Goal: Transaction & Acquisition: Purchase product/service

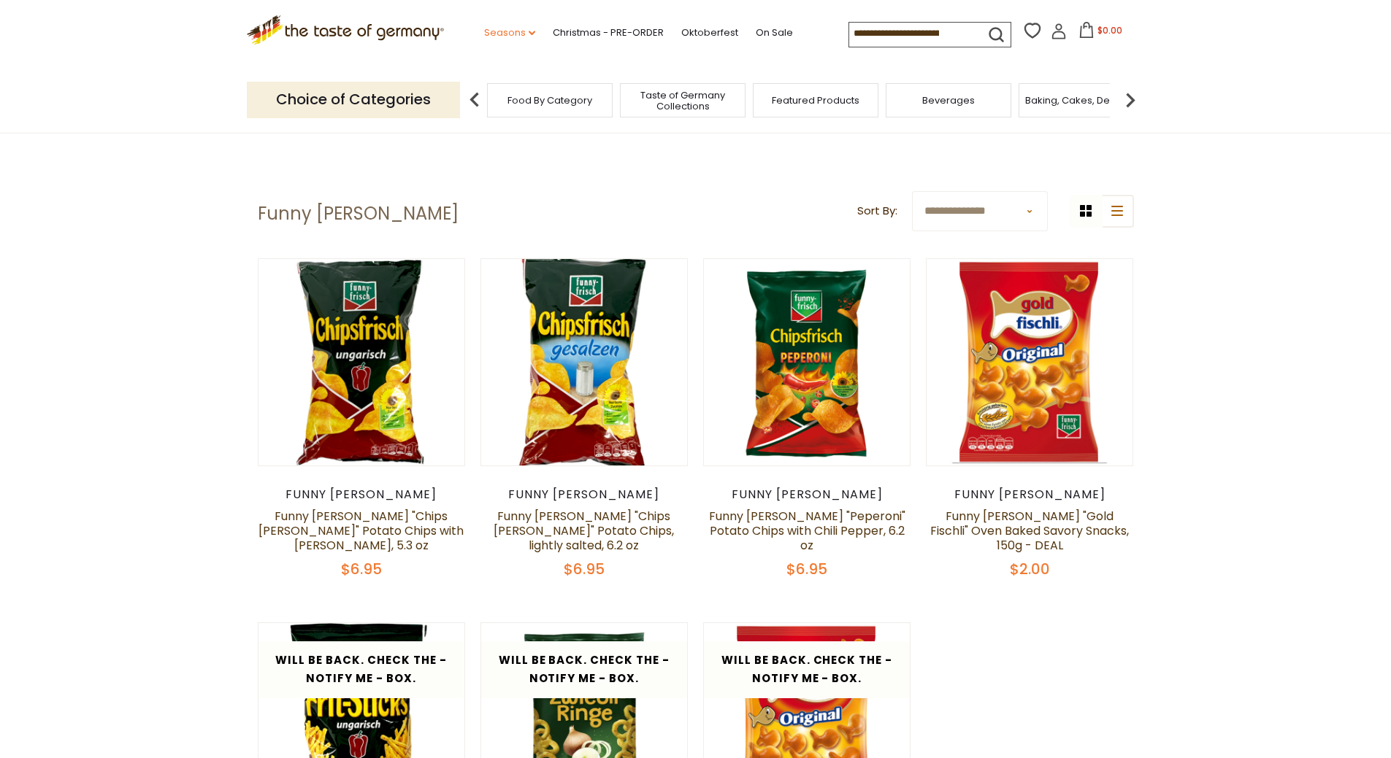
click at [521, 27] on link "Seasons dropdown_arrow" at bounding box center [509, 33] width 51 height 16
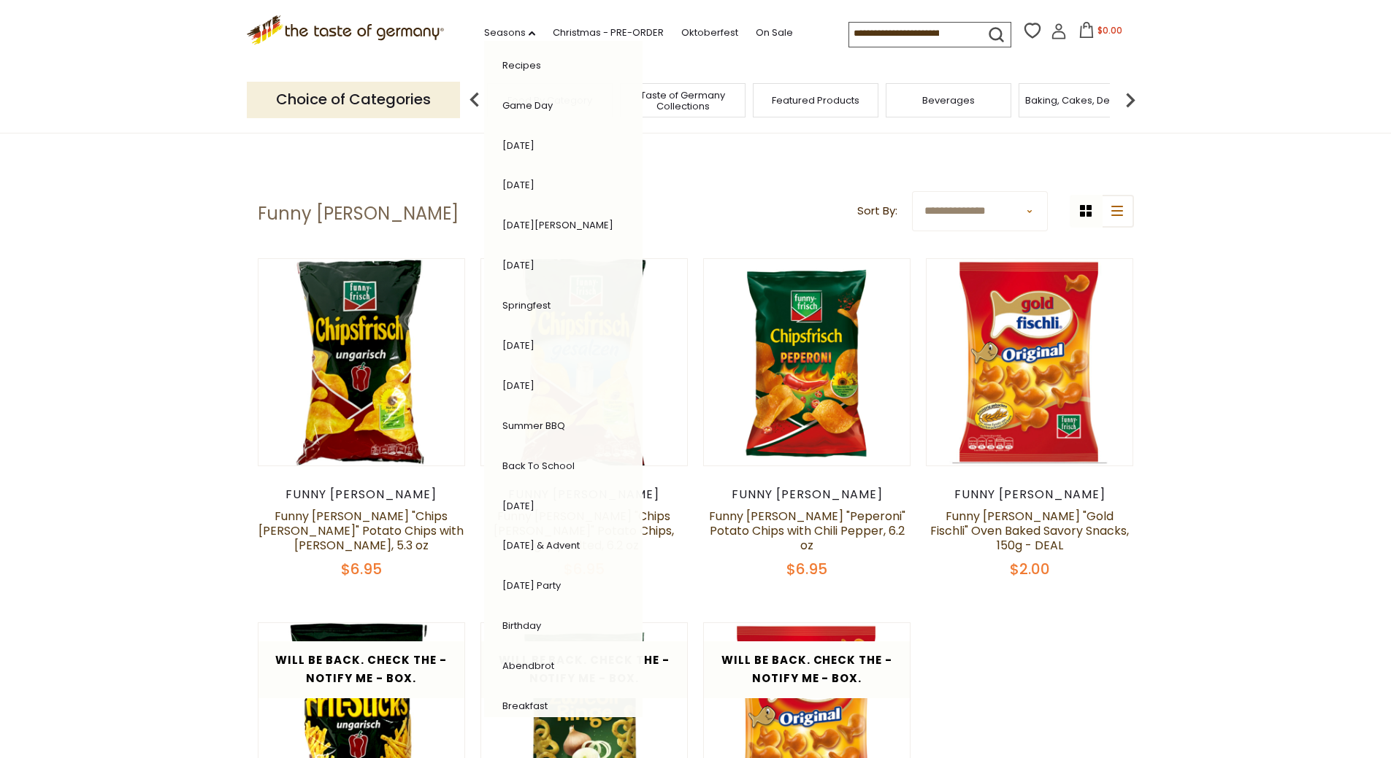
scroll to position [70, 0]
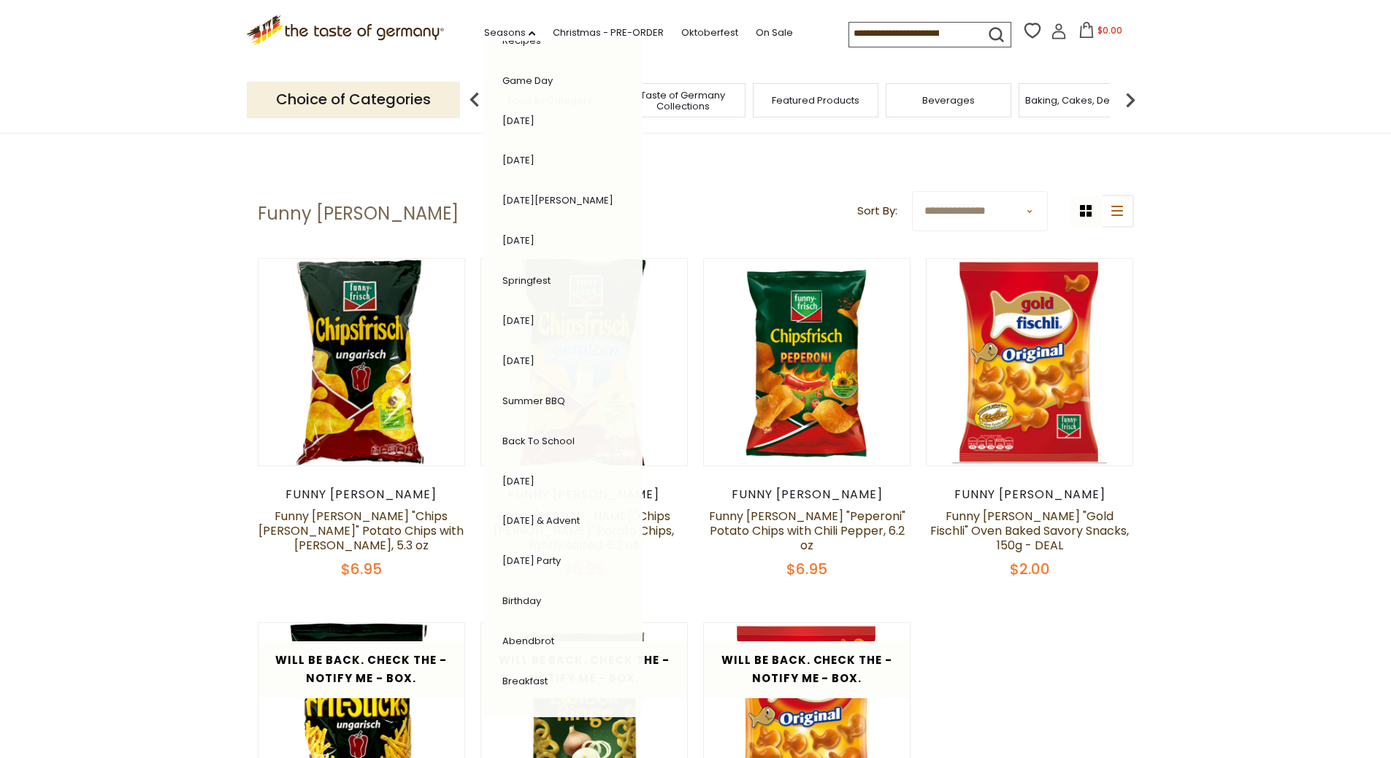
click at [541, 518] on link "[DATE] & Advent" at bounding box center [540, 521] width 77 height 14
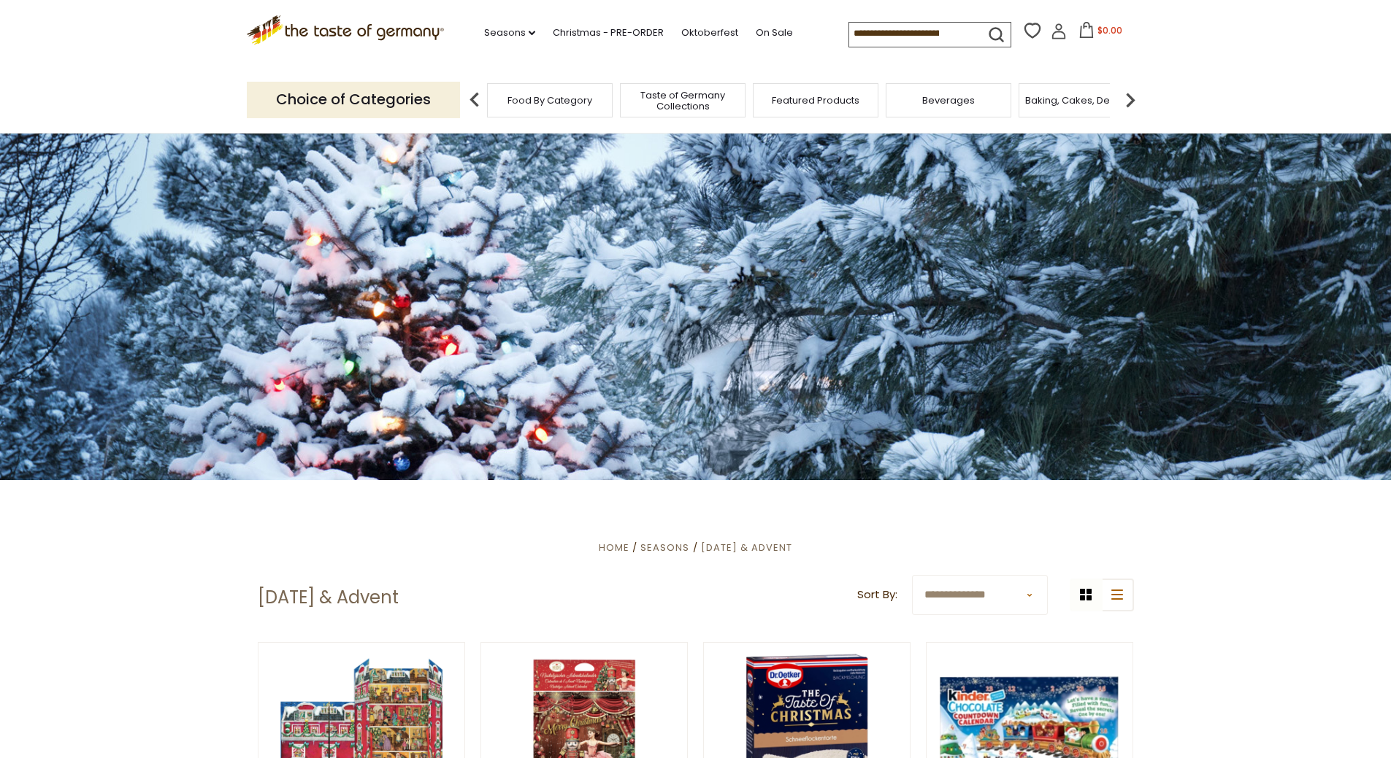
click at [947, 101] on span "Beverages" at bounding box center [948, 100] width 53 height 11
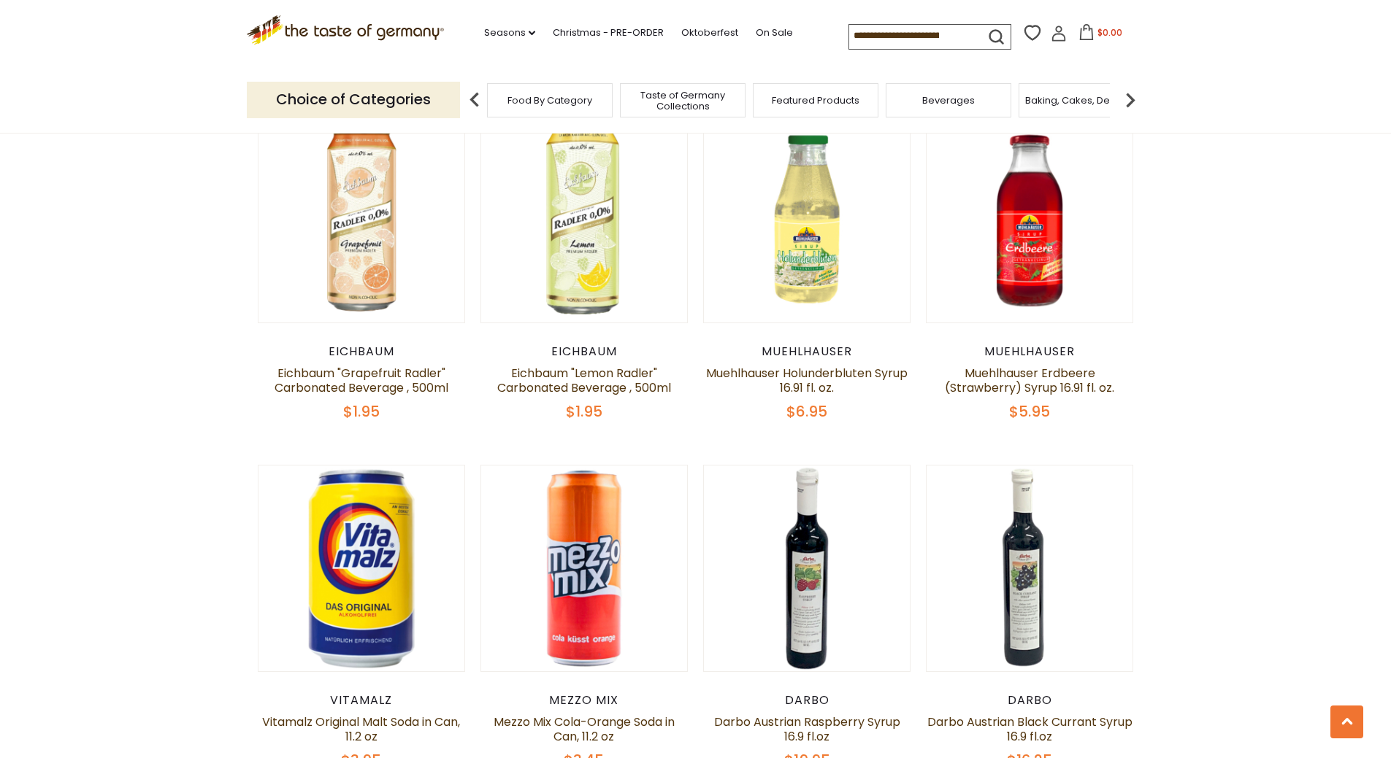
scroll to position [730, 0]
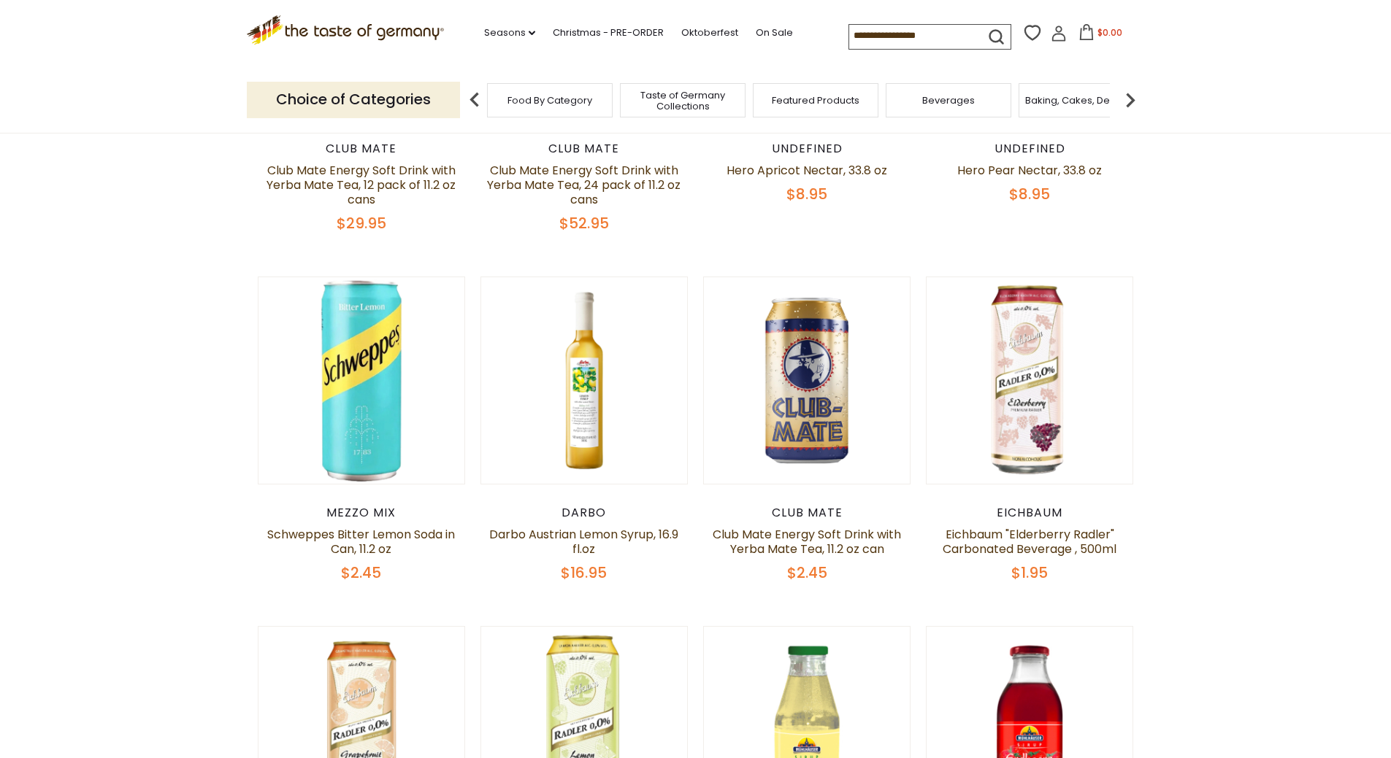
click at [695, 99] on span "Taste of Germany Collections" at bounding box center [682, 101] width 117 height 22
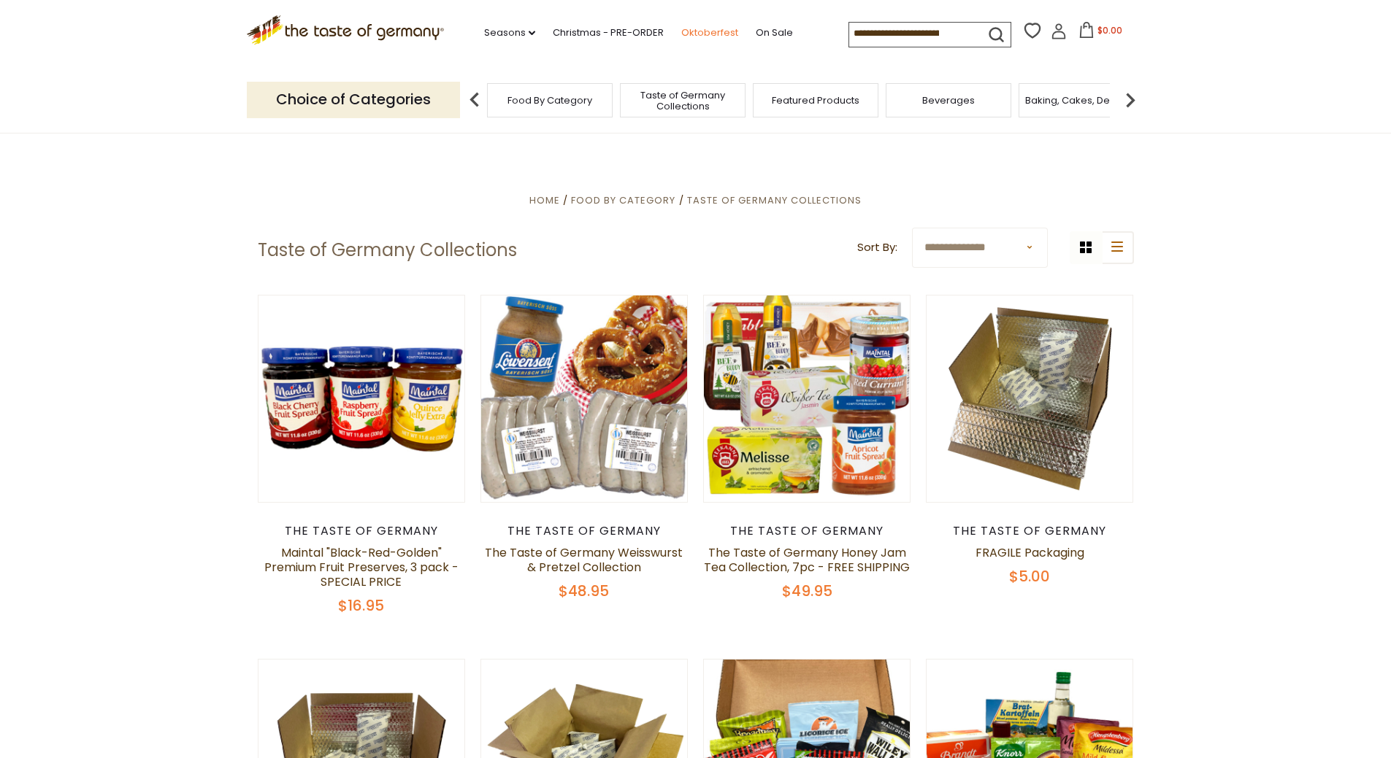
click at [712, 28] on link "Oktoberfest" at bounding box center [709, 33] width 57 height 16
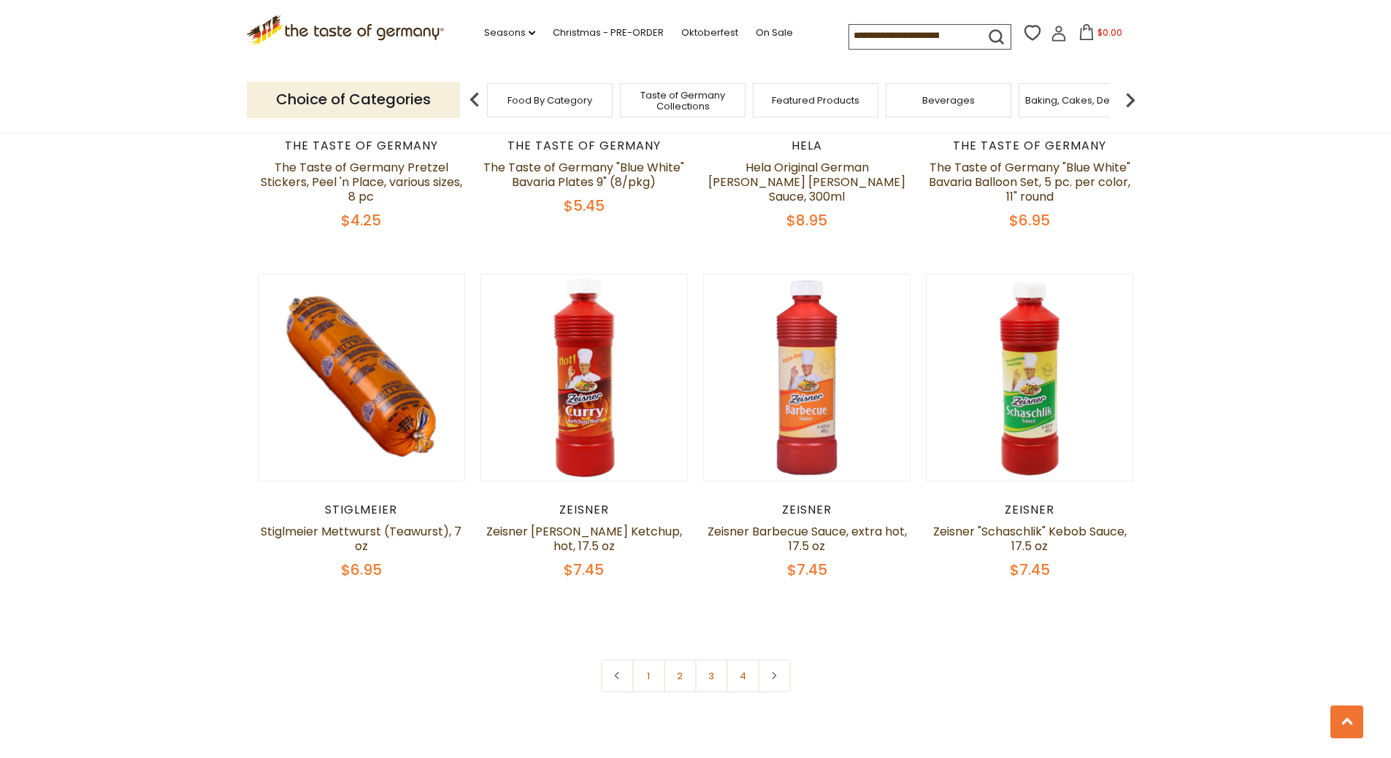
scroll to position [2920, 0]
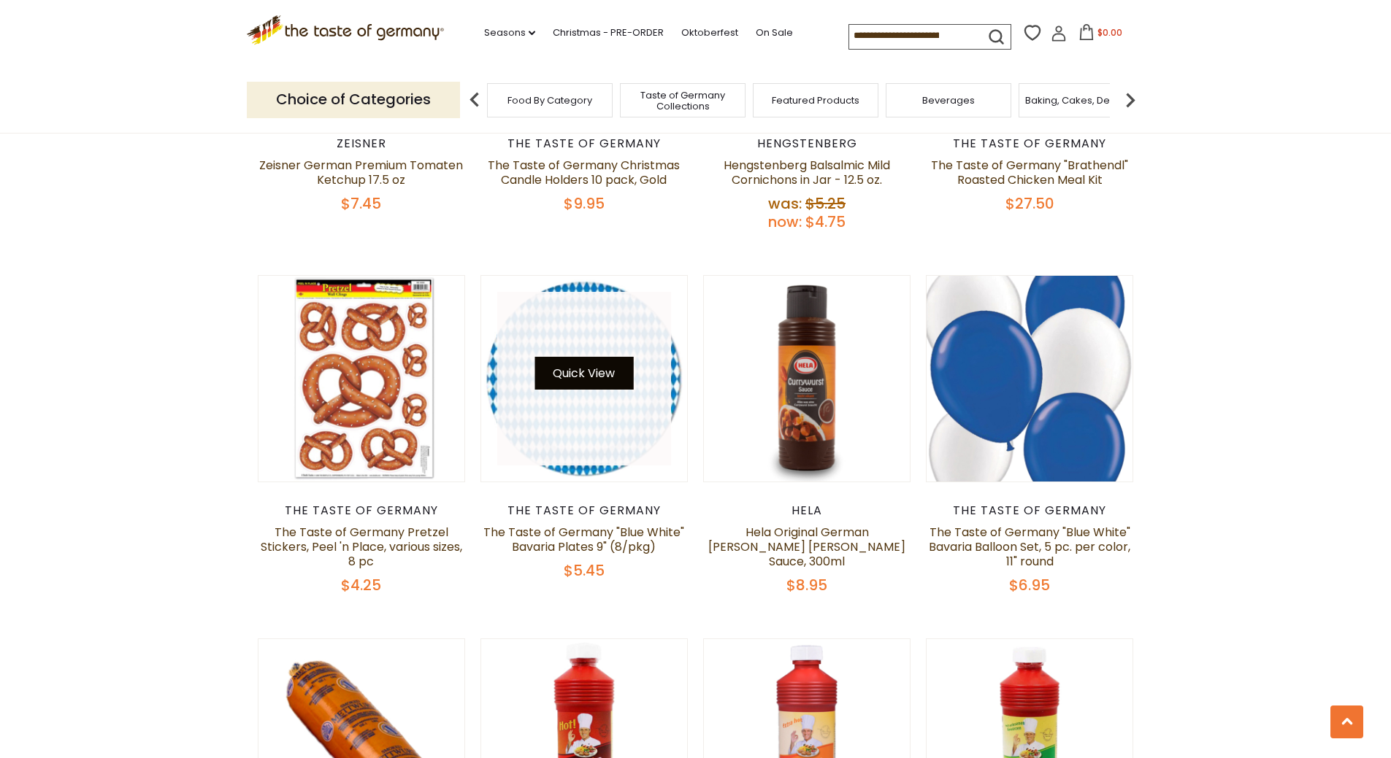
click at [558, 357] on button "Quick View" at bounding box center [583, 373] width 99 height 33
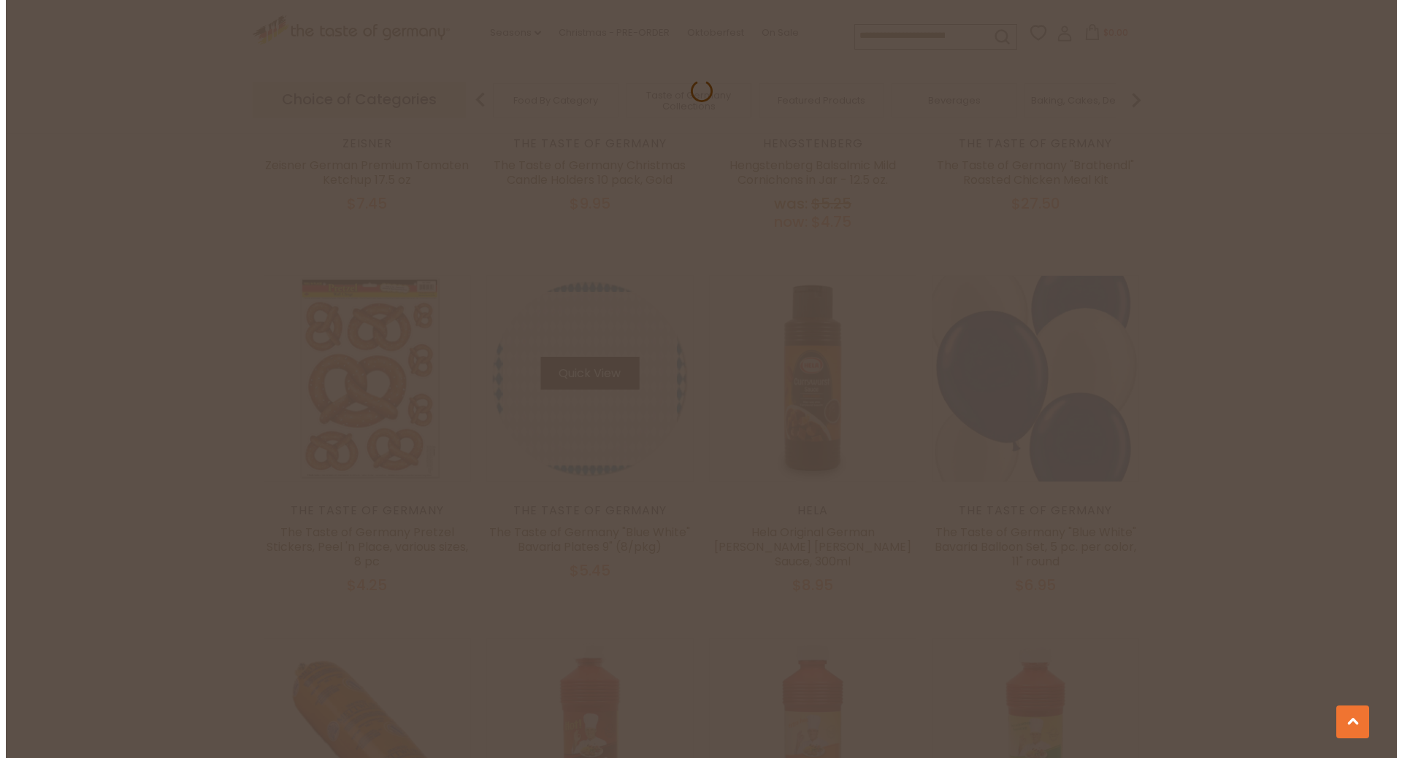
scroll to position [2923, 0]
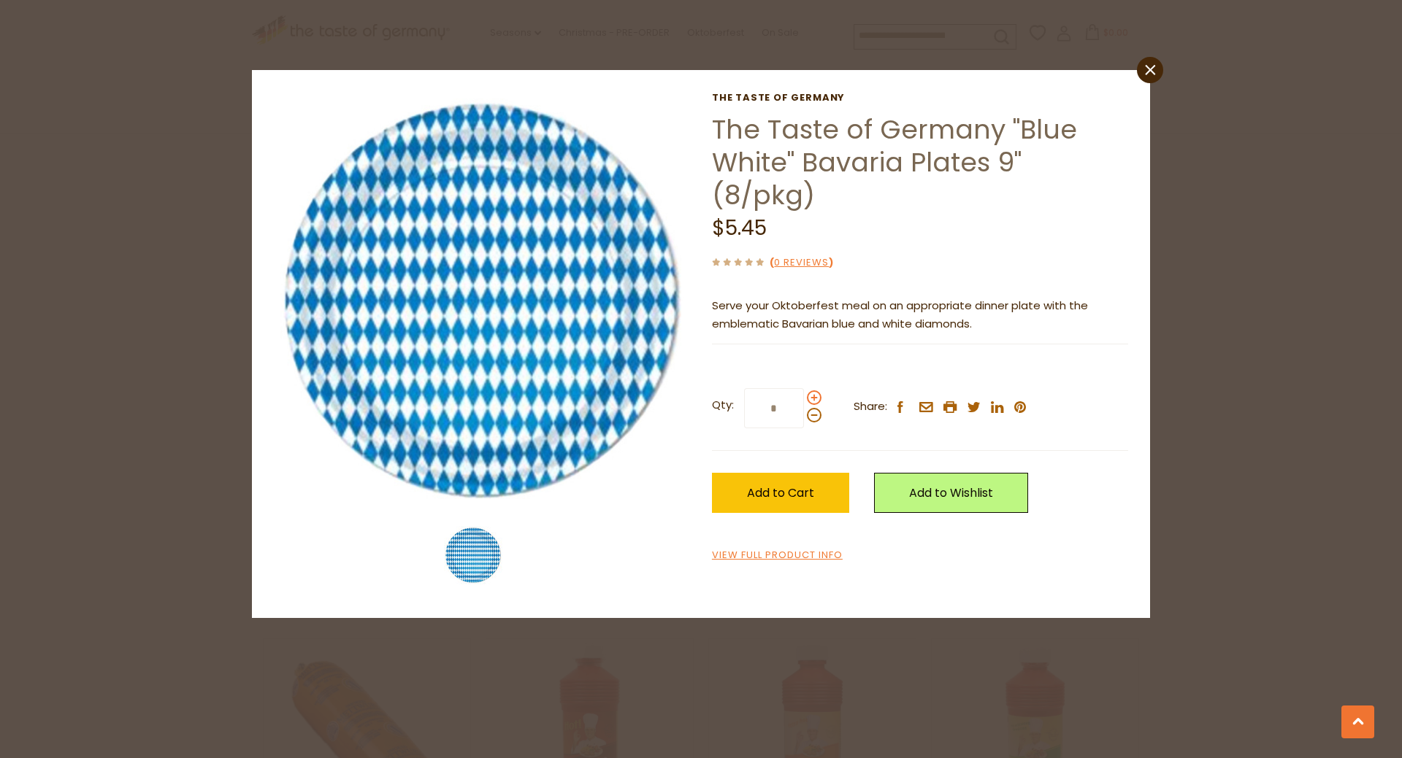
click at [811, 396] on span at bounding box center [814, 398] width 15 height 15
click at [804, 396] on input "*" at bounding box center [774, 408] width 60 height 40
click at [811, 396] on span at bounding box center [814, 398] width 15 height 15
click at [804, 396] on input "*" at bounding box center [774, 408] width 60 height 40
click at [811, 396] on span at bounding box center [814, 398] width 15 height 15
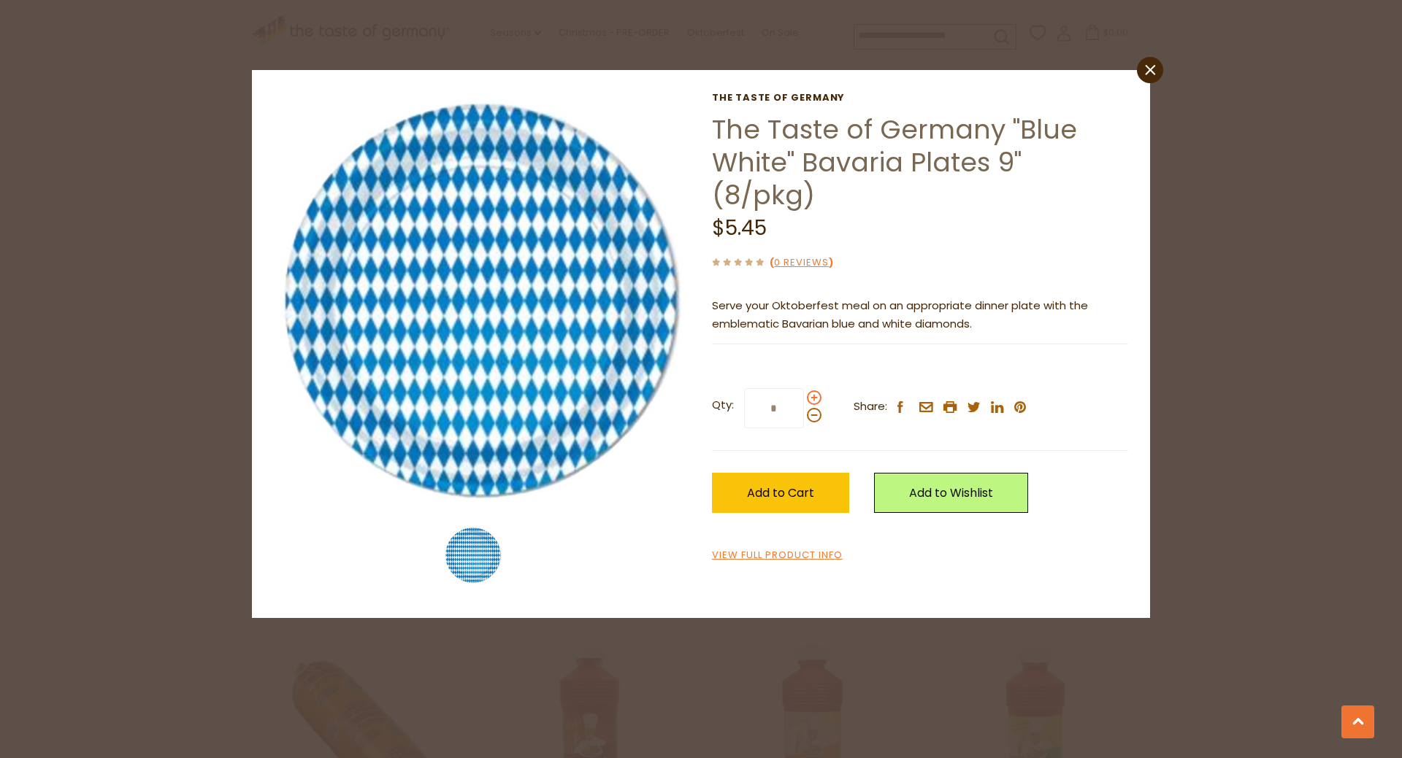
click at [804, 396] on input "*" at bounding box center [774, 408] width 60 height 40
type input "*"
click at [774, 494] on span "Add to Cart" at bounding box center [780, 493] width 67 height 17
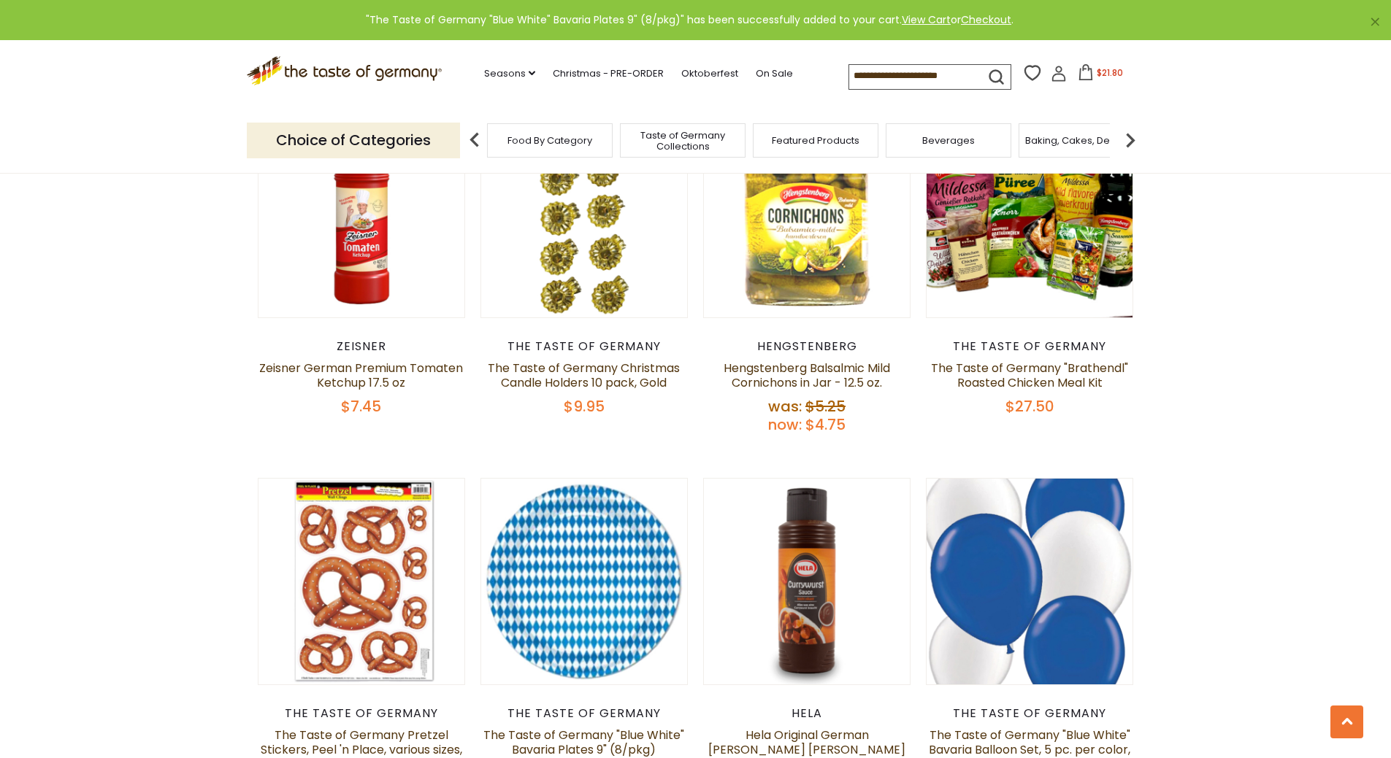
scroll to position [2555, 0]
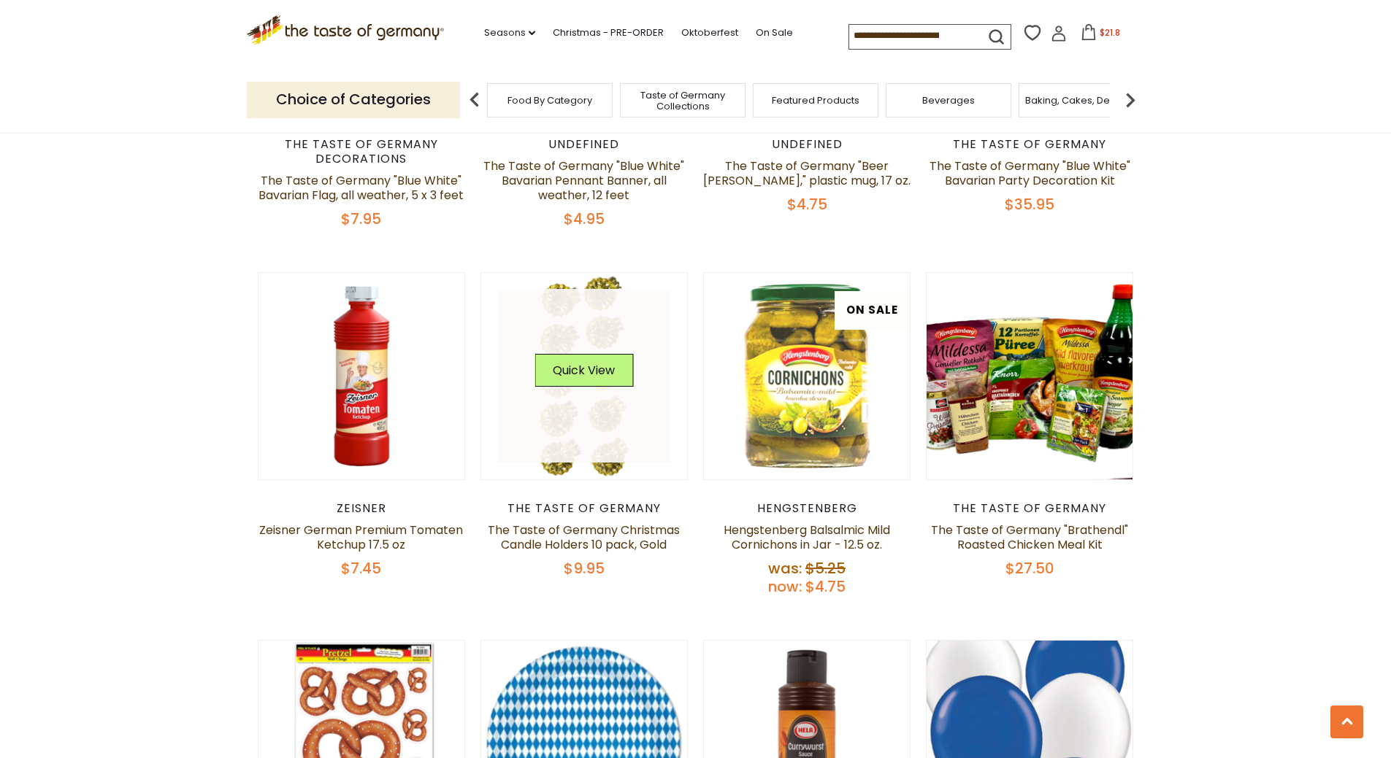
click at [577, 376] on link at bounding box center [584, 376] width 174 height 174
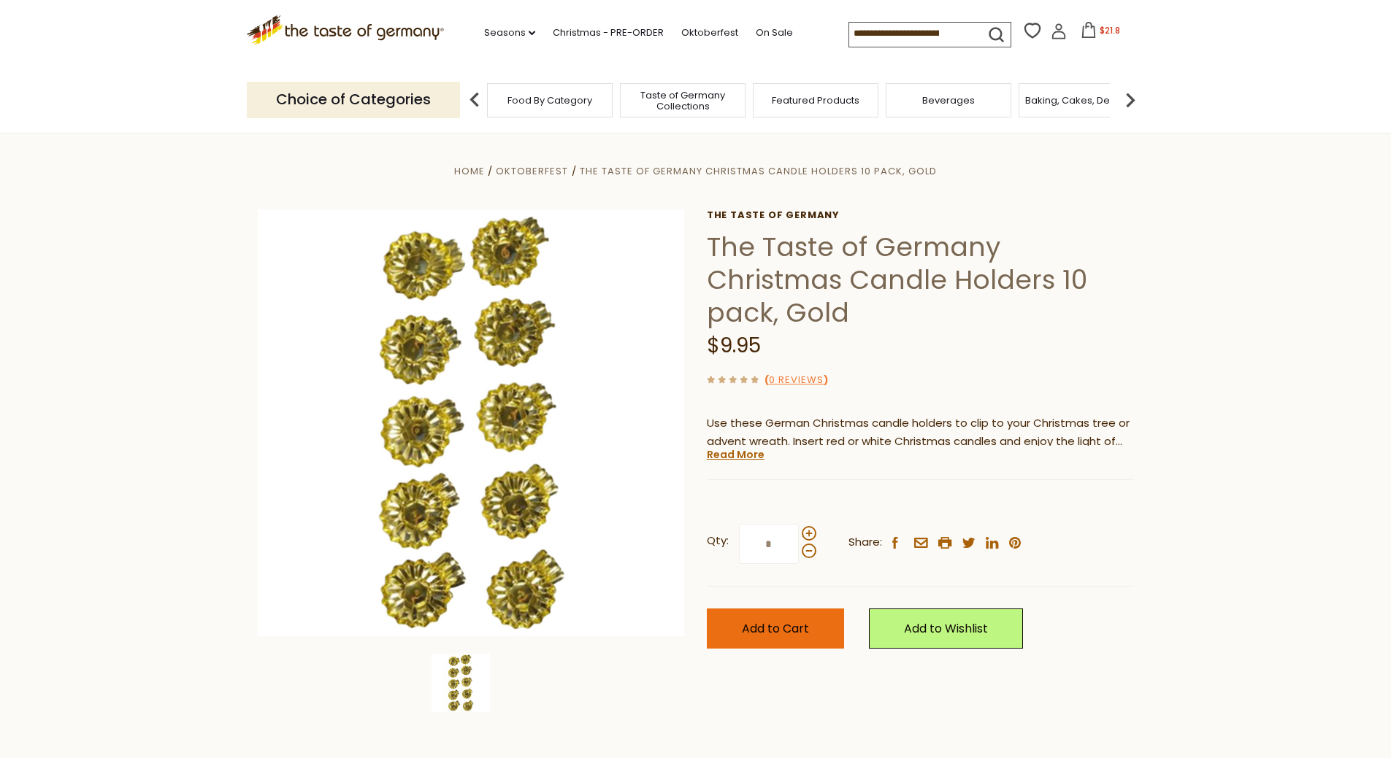
click at [768, 621] on span "Add to Cart" at bounding box center [775, 629] width 67 height 17
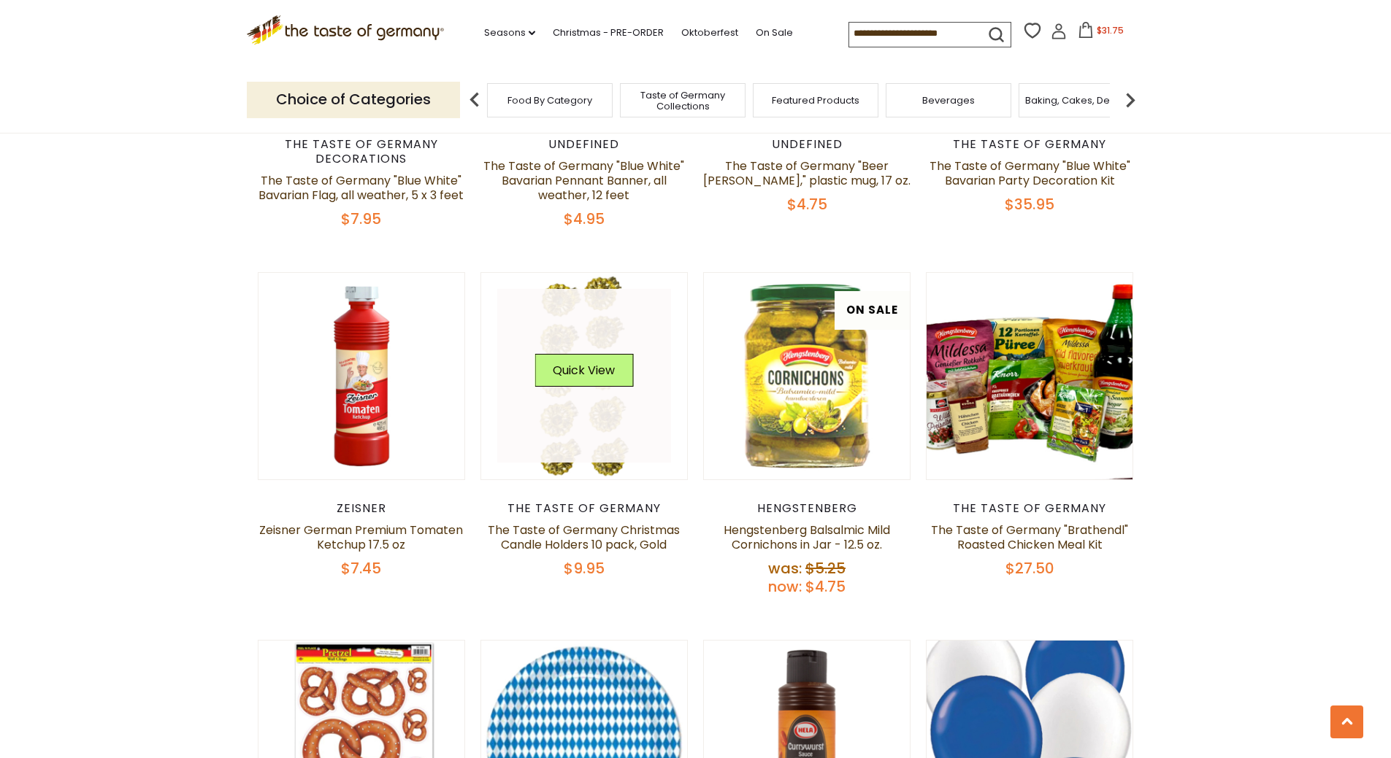
scroll to position [2190, 0]
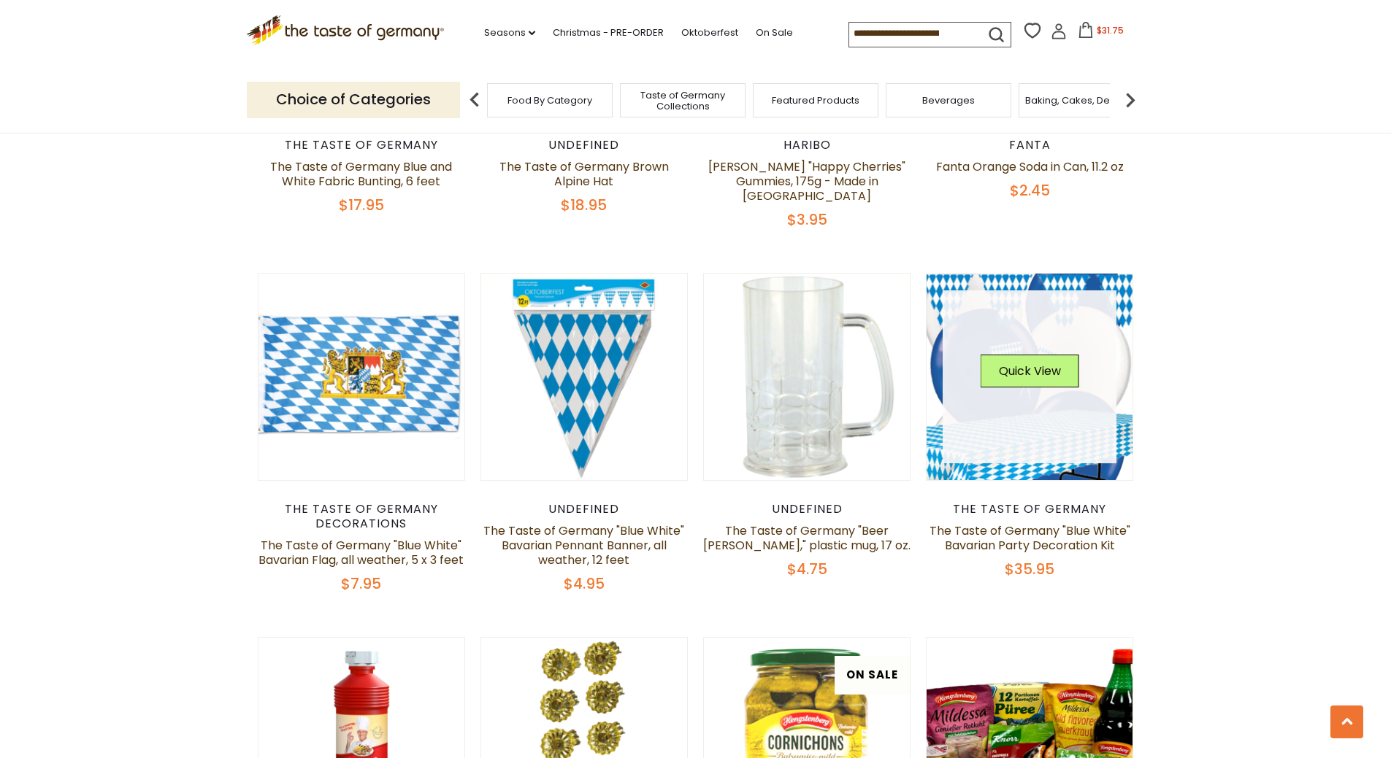
click at [1040, 388] on link at bounding box center [1029, 378] width 174 height 174
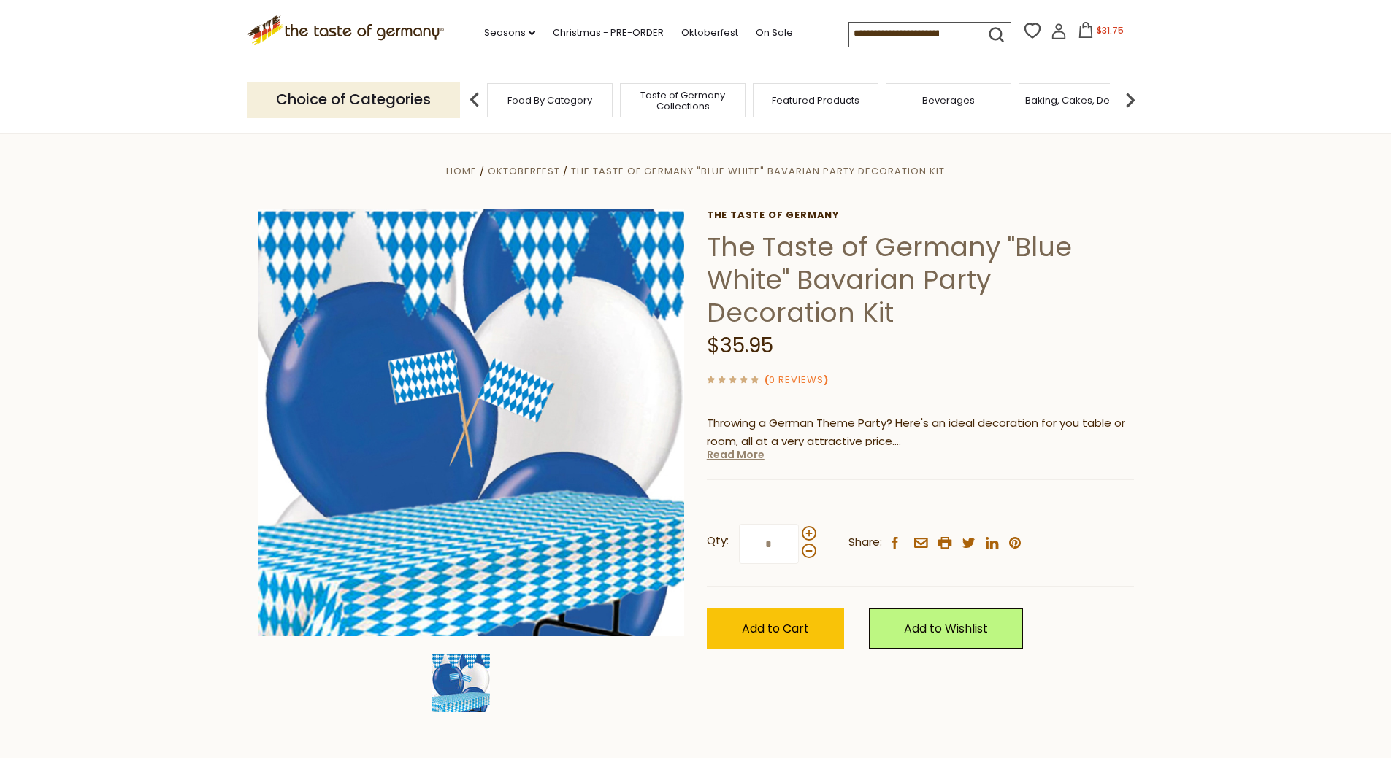
click at [748, 458] on link "Read More" at bounding box center [736, 455] width 58 height 15
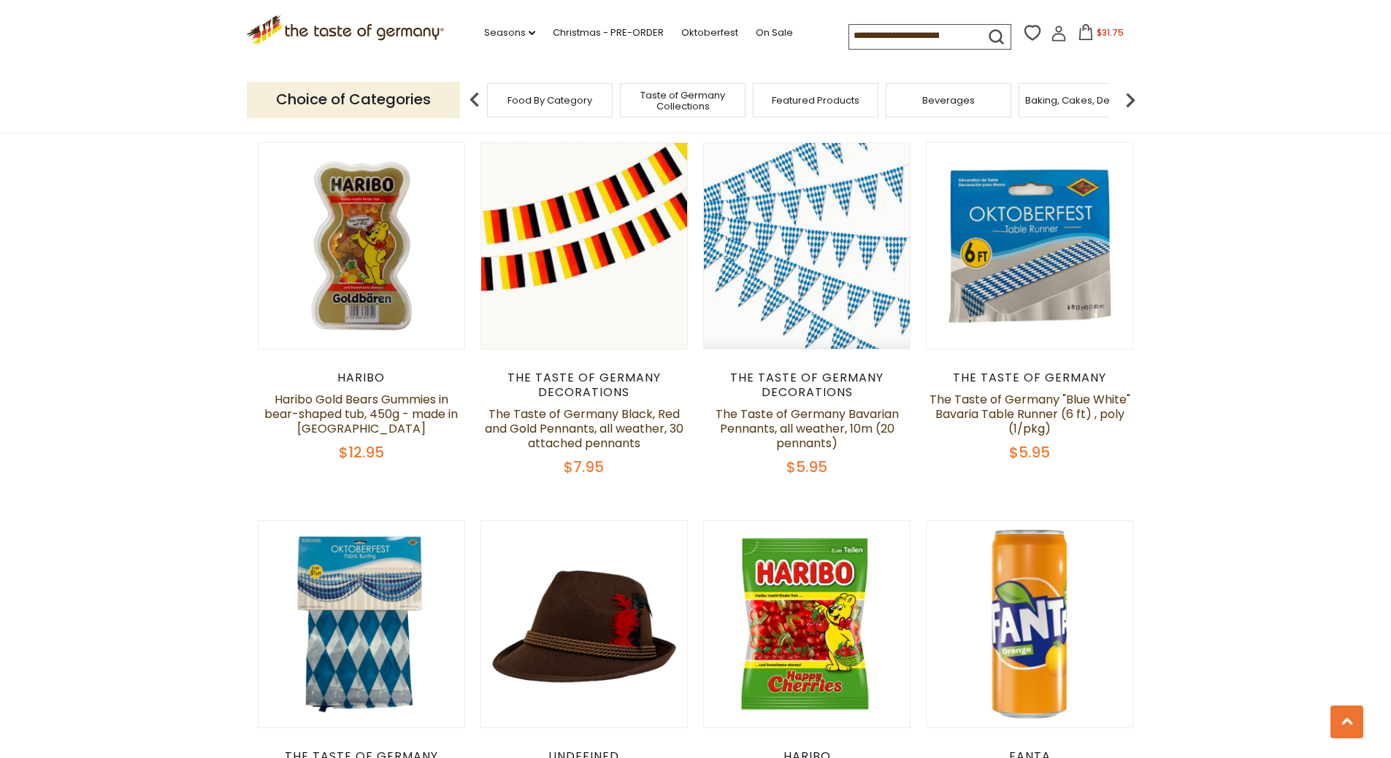
scroll to position [1460, 0]
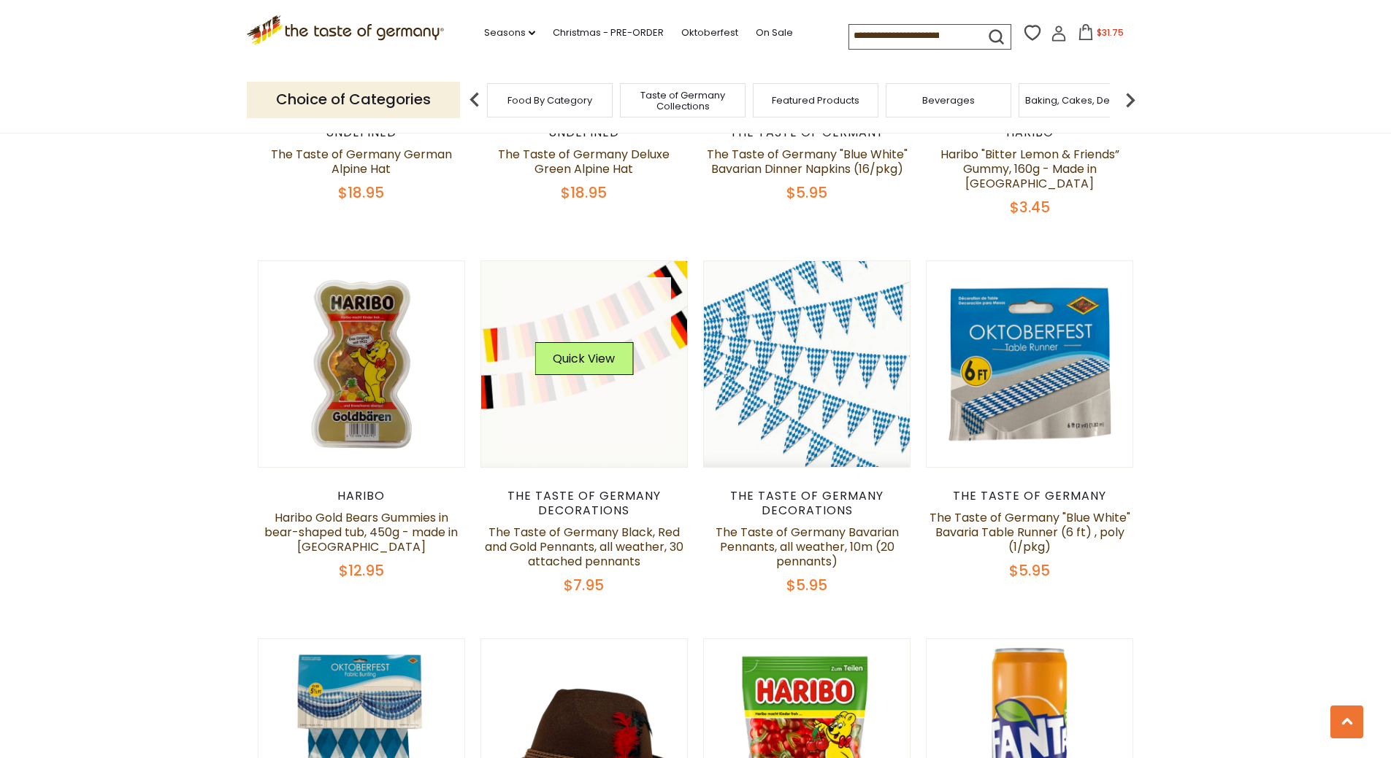
click at [594, 309] on link at bounding box center [584, 364] width 174 height 174
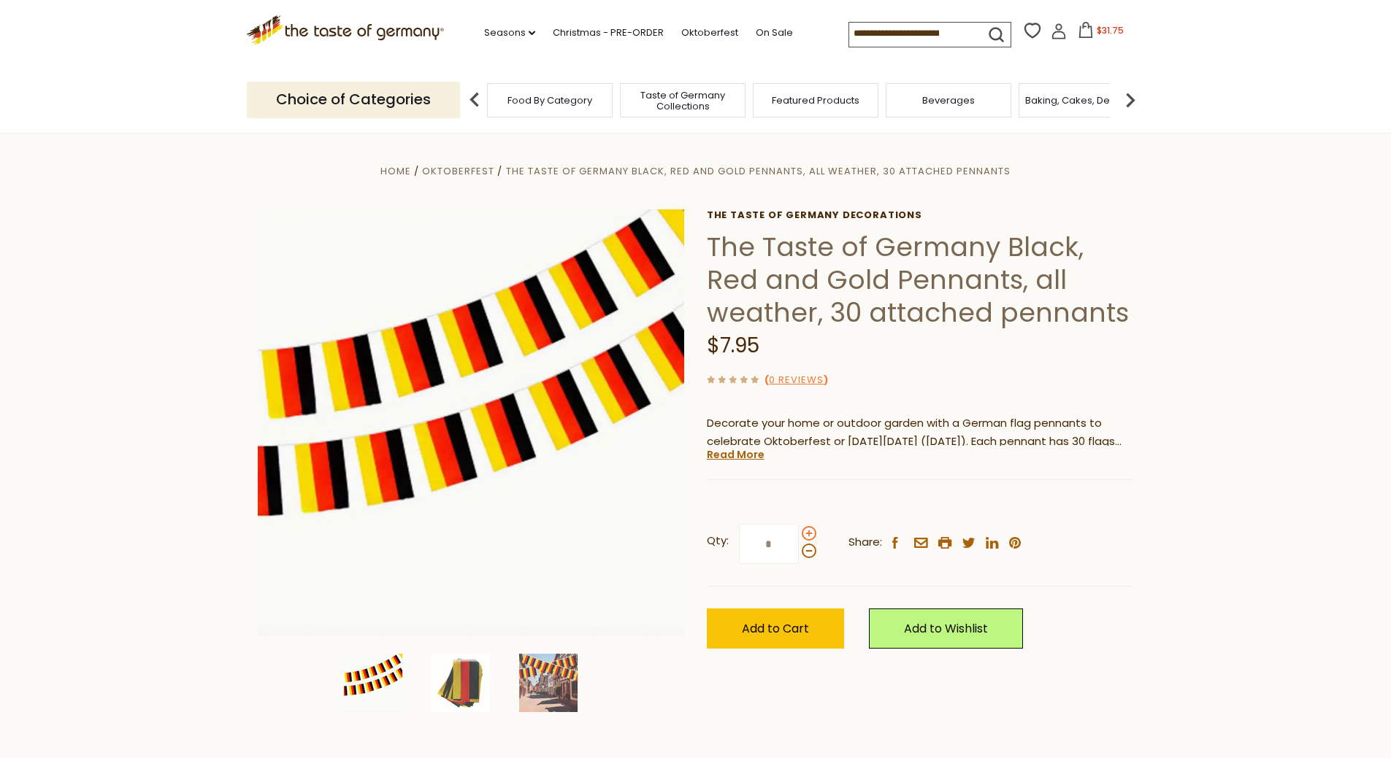
click at [806, 532] on span at bounding box center [809, 533] width 15 height 15
click at [799, 532] on input "*" at bounding box center [769, 544] width 60 height 40
type input "*"
click at [767, 623] on span "Add to Cart" at bounding box center [775, 629] width 67 height 17
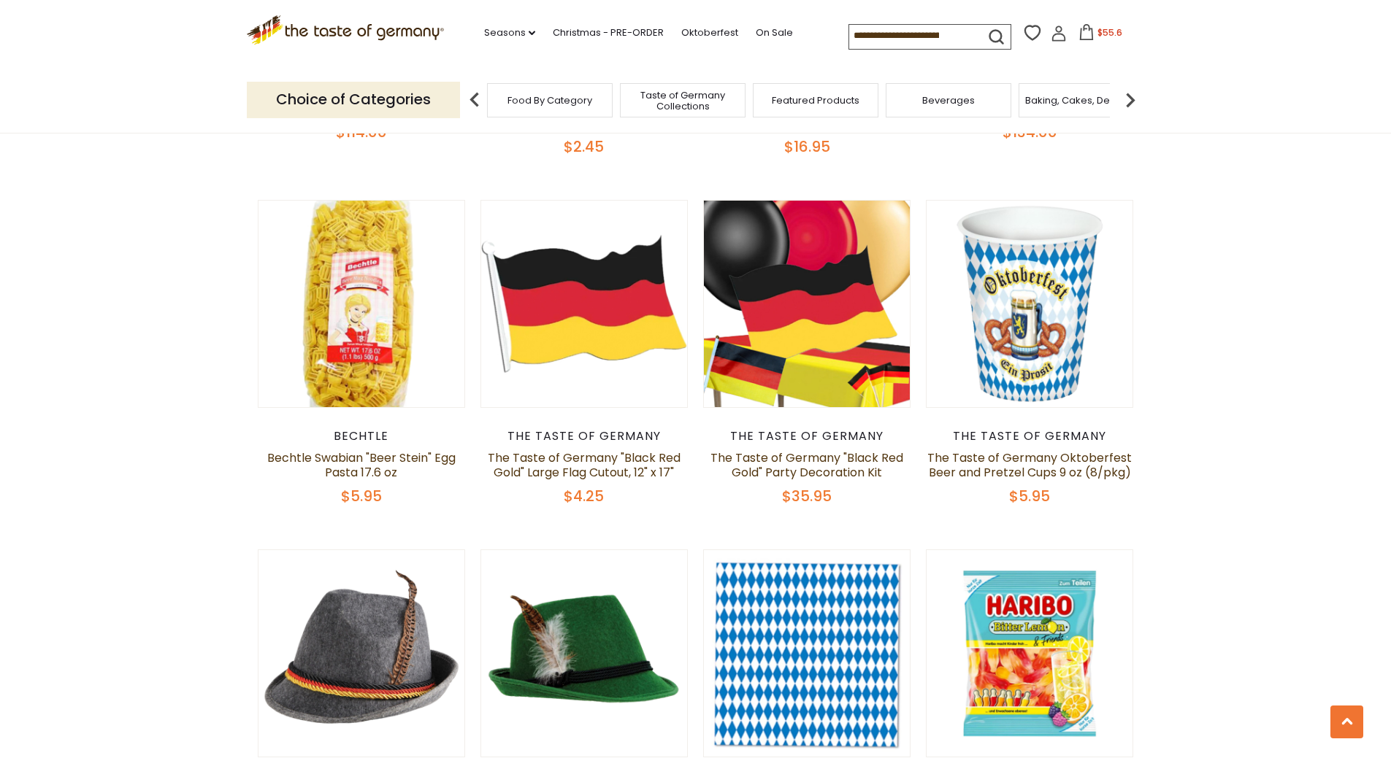
scroll to position [803, 0]
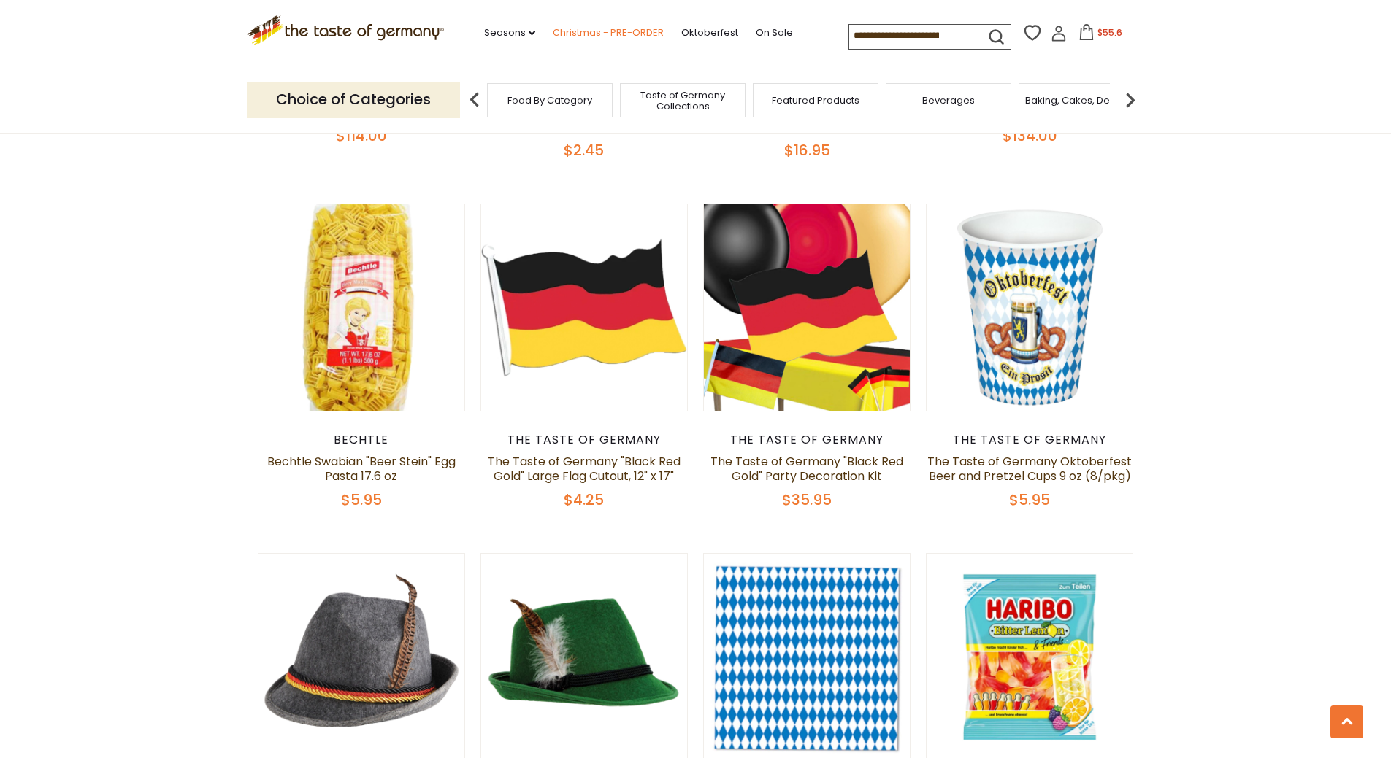
click at [607, 31] on link "Christmas - PRE-ORDER" at bounding box center [608, 33] width 111 height 16
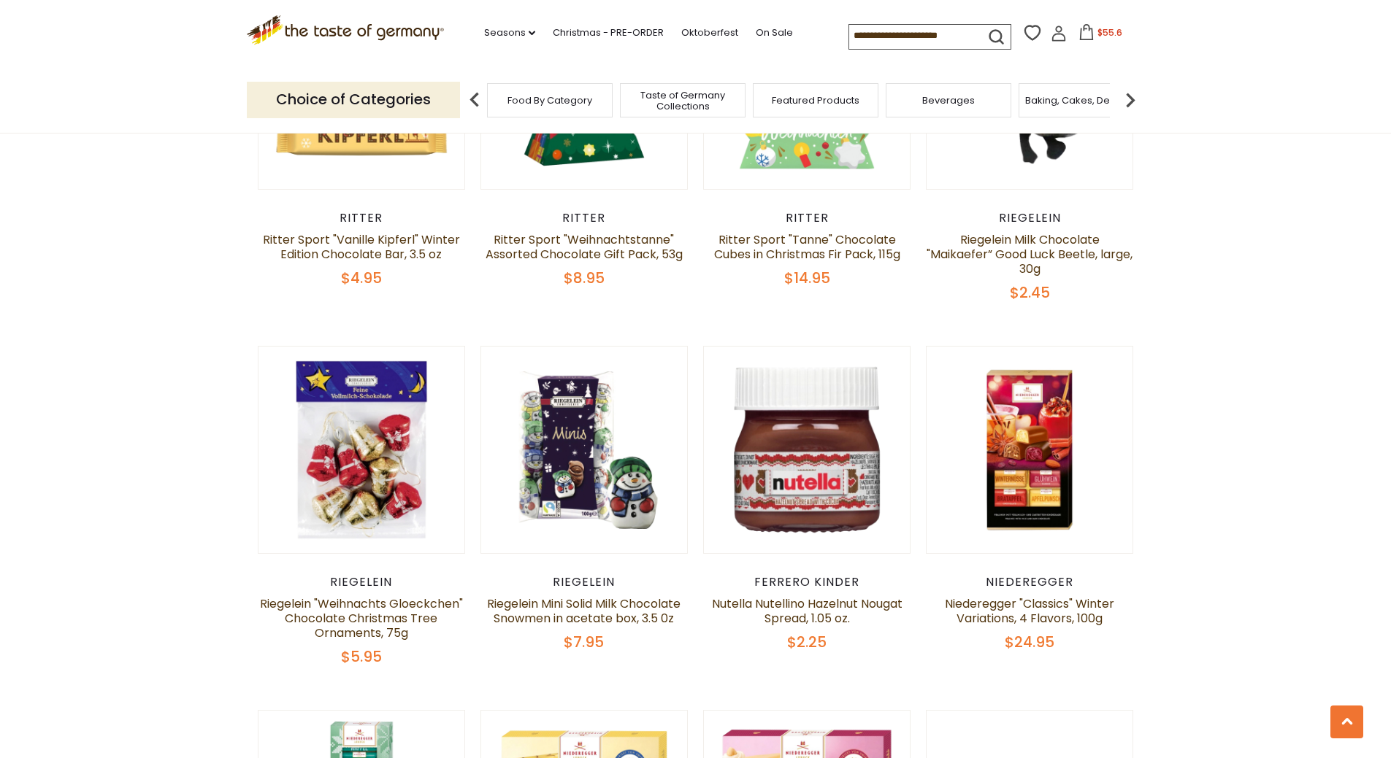
scroll to position [2336, 0]
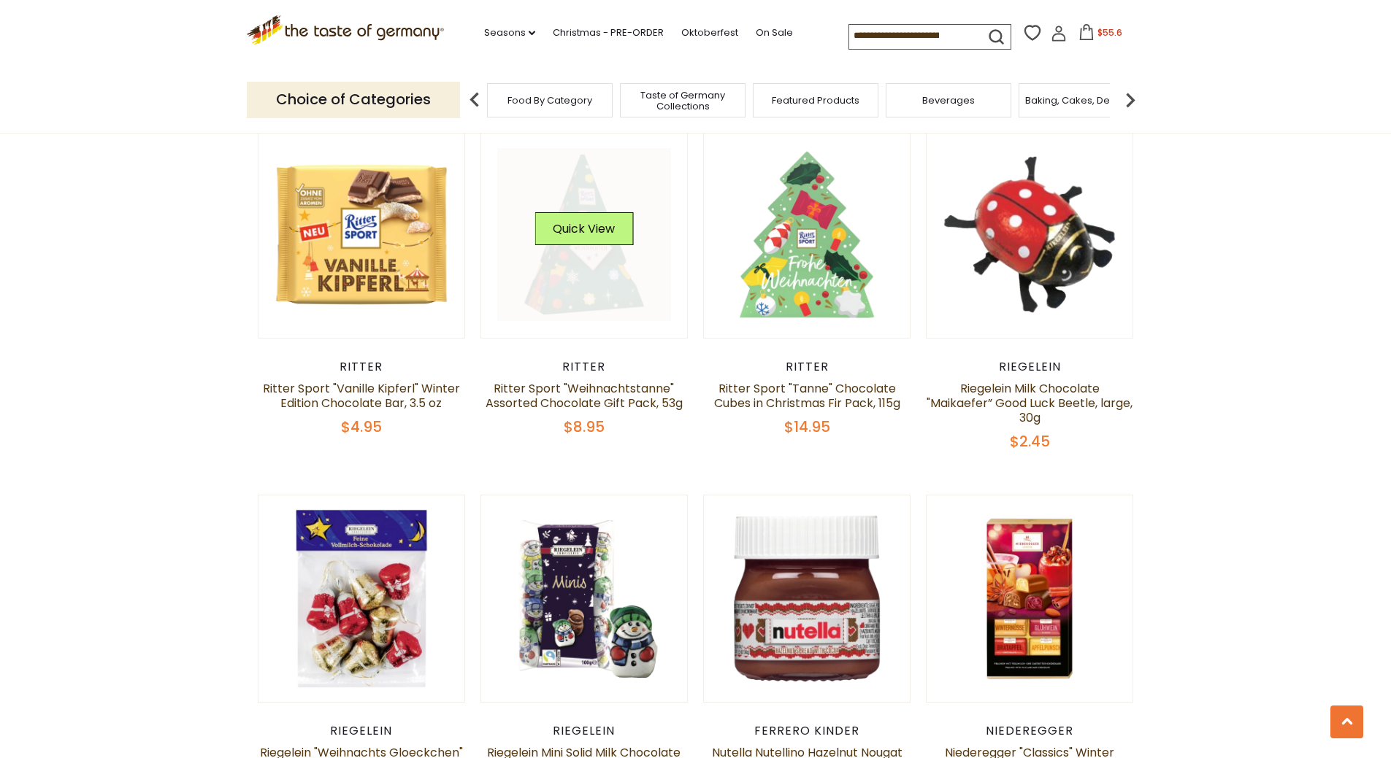
click at [583, 232] on link at bounding box center [584, 235] width 174 height 174
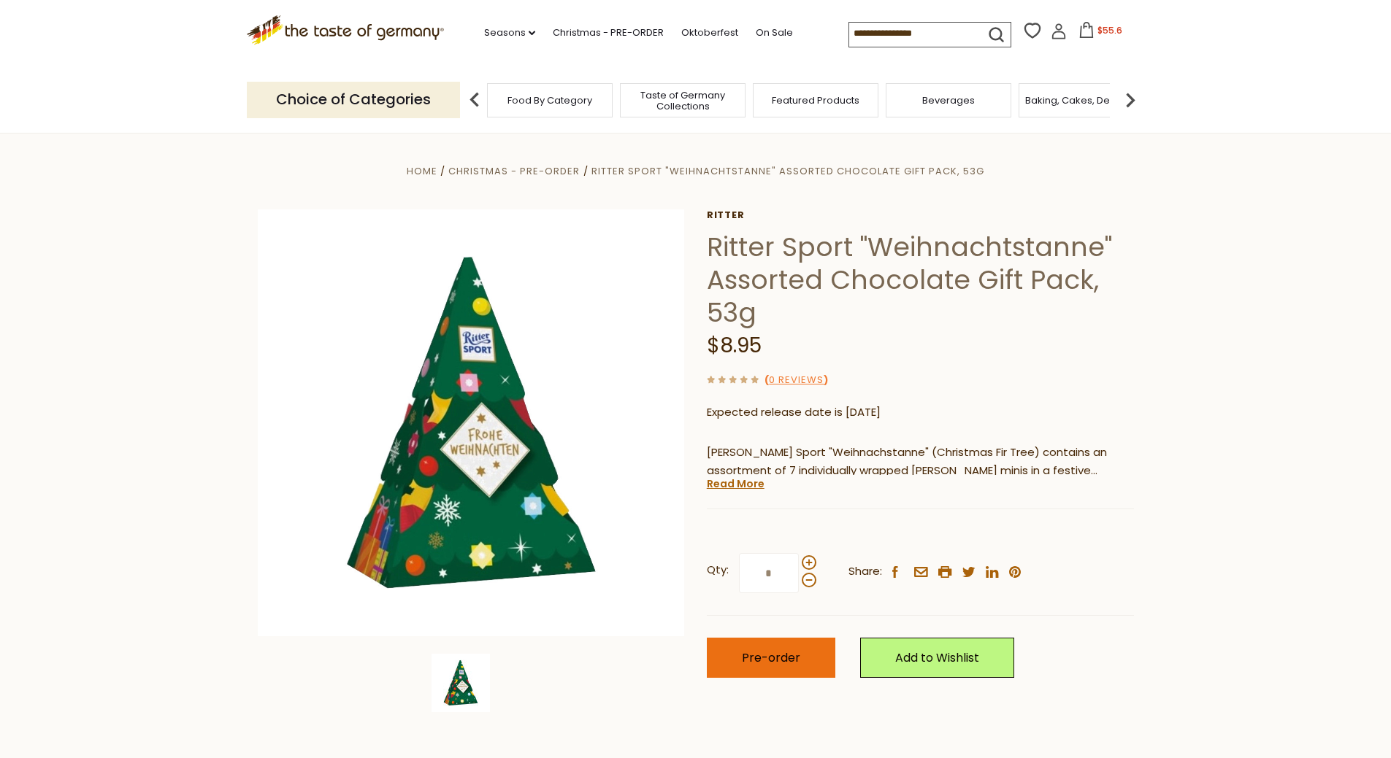
click at [776, 662] on span "Pre-order" at bounding box center [771, 658] width 58 height 17
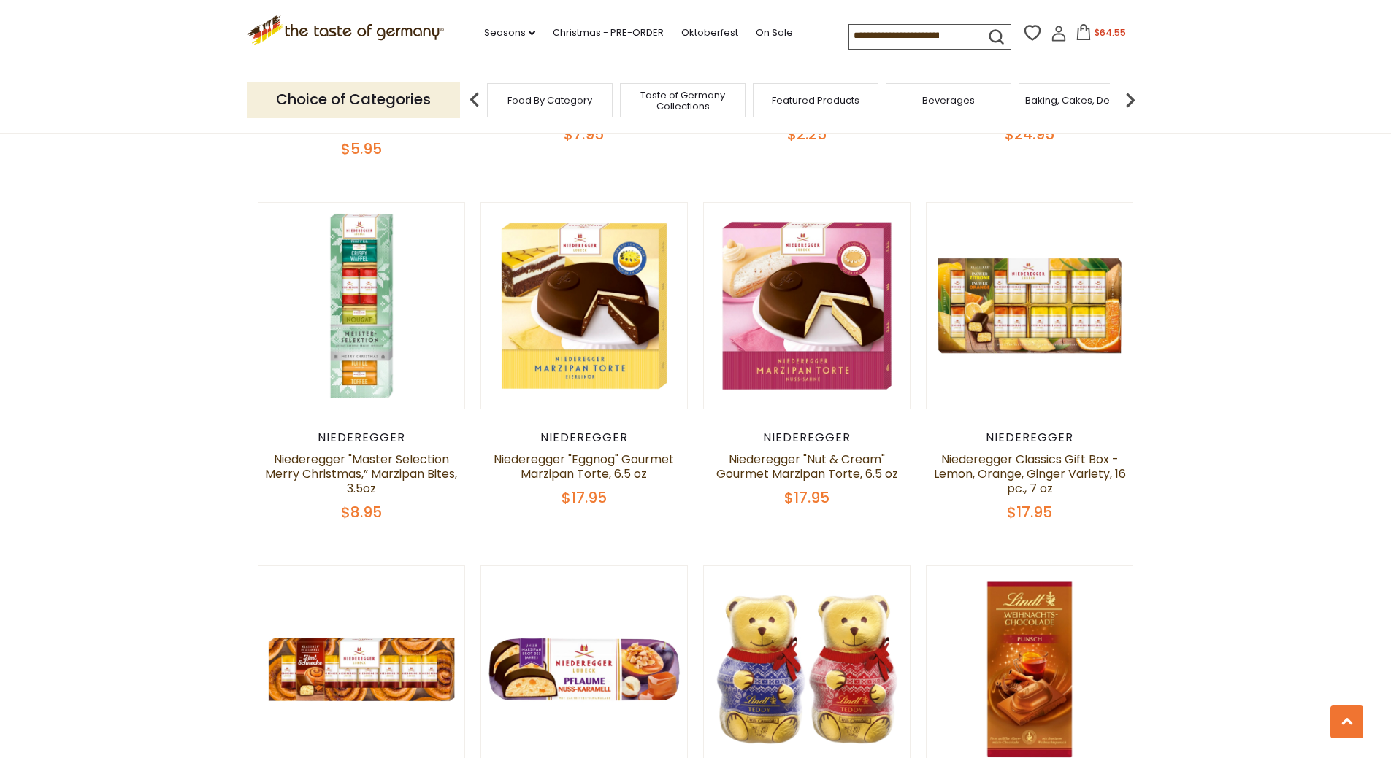
scroll to position [3285, 0]
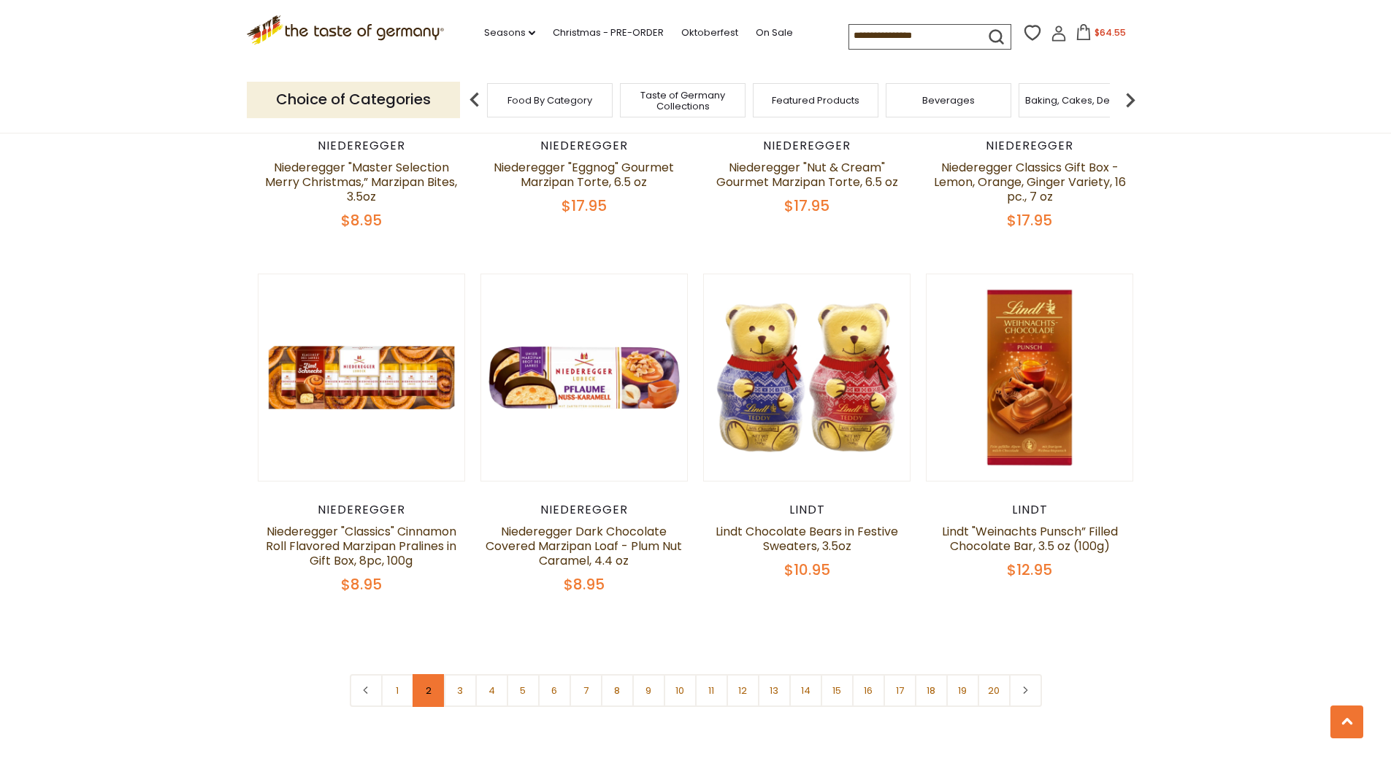
click at [430, 675] on link "2" at bounding box center [428, 691] width 33 height 33
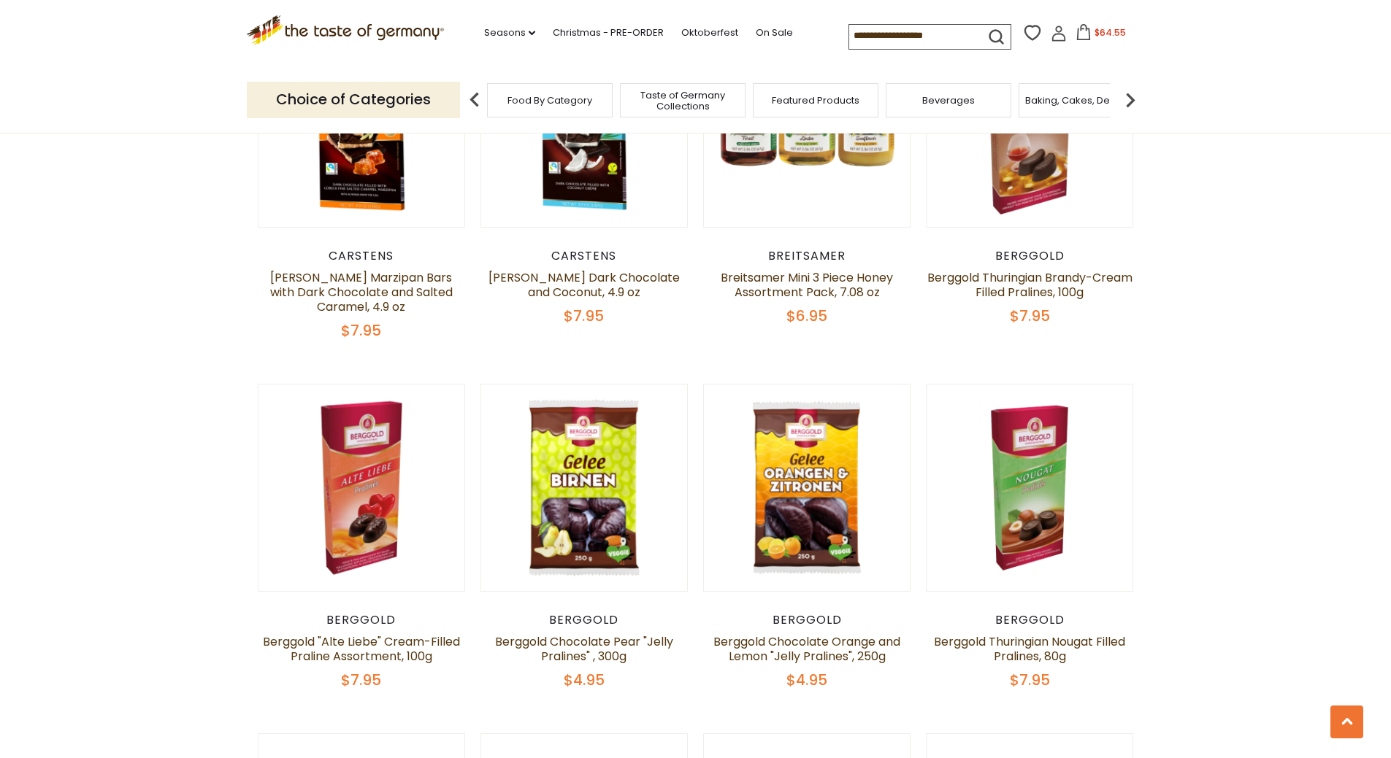
scroll to position [2400, 0]
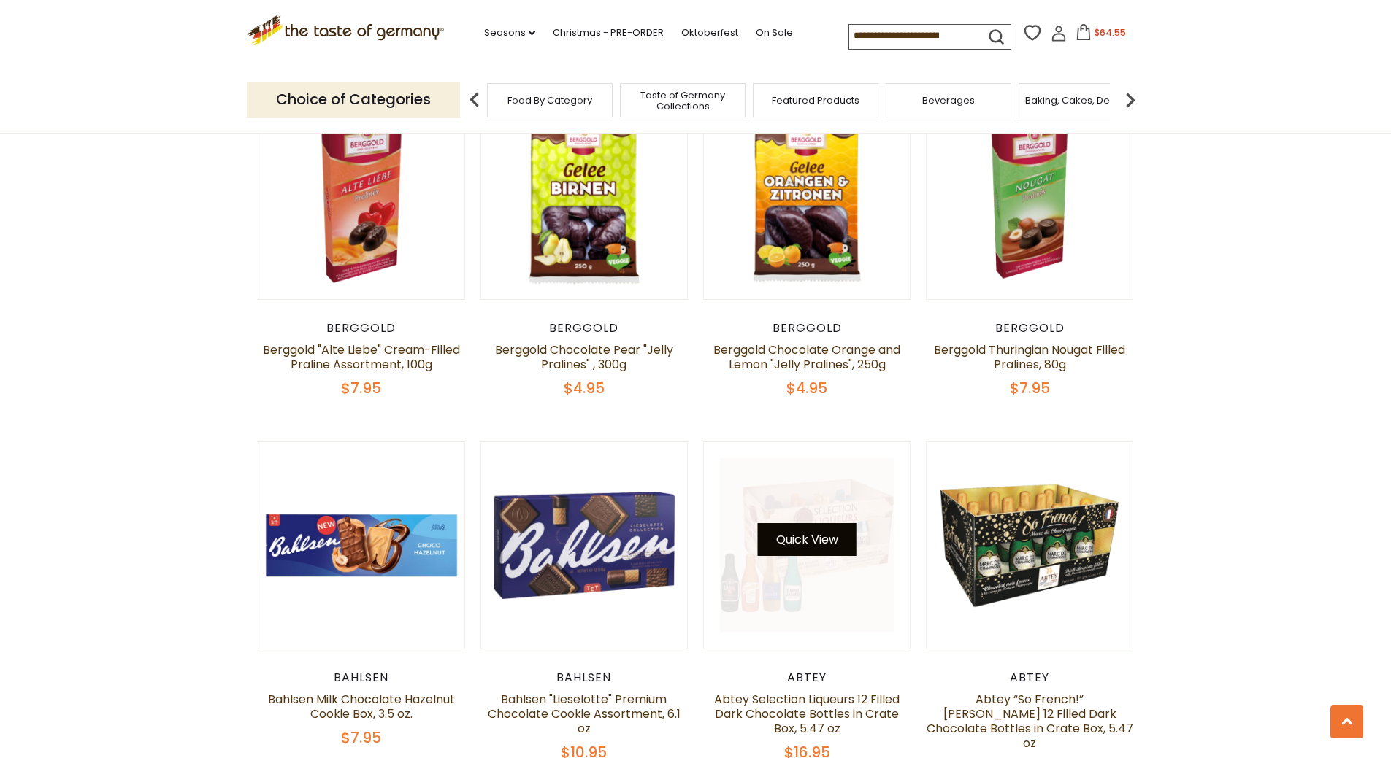
click at [808, 523] on button "Quick View" at bounding box center [807, 539] width 99 height 33
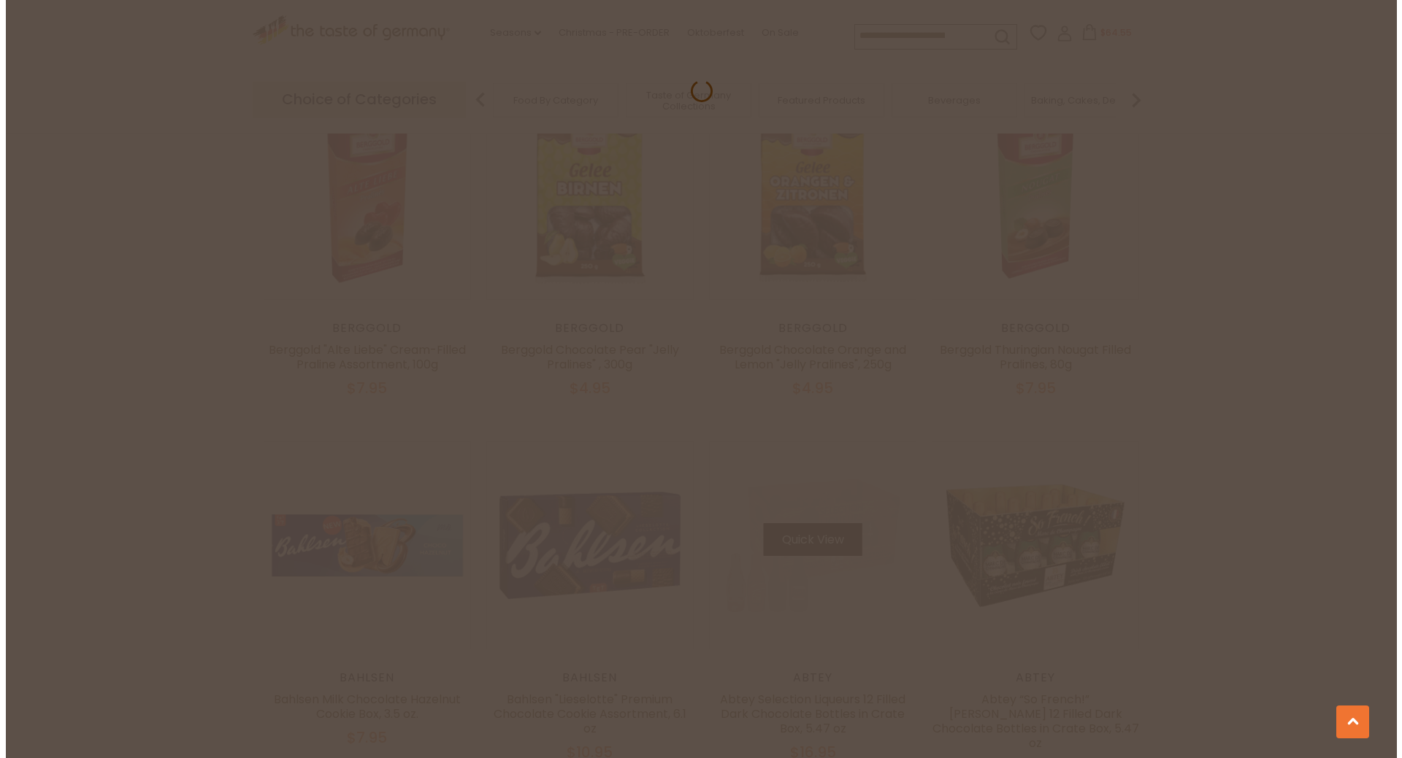
scroll to position [2403, 0]
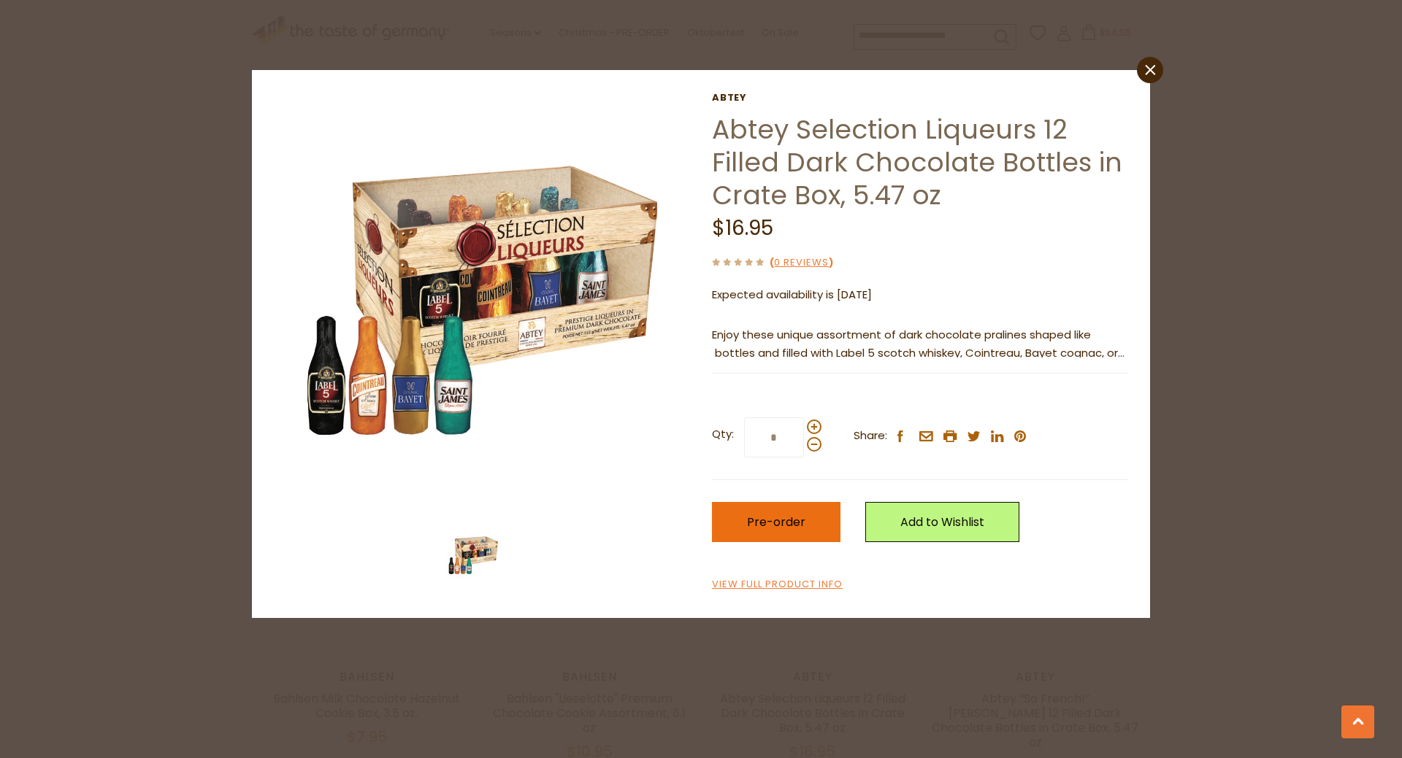
click at [772, 520] on span "Pre-order" at bounding box center [776, 522] width 58 height 17
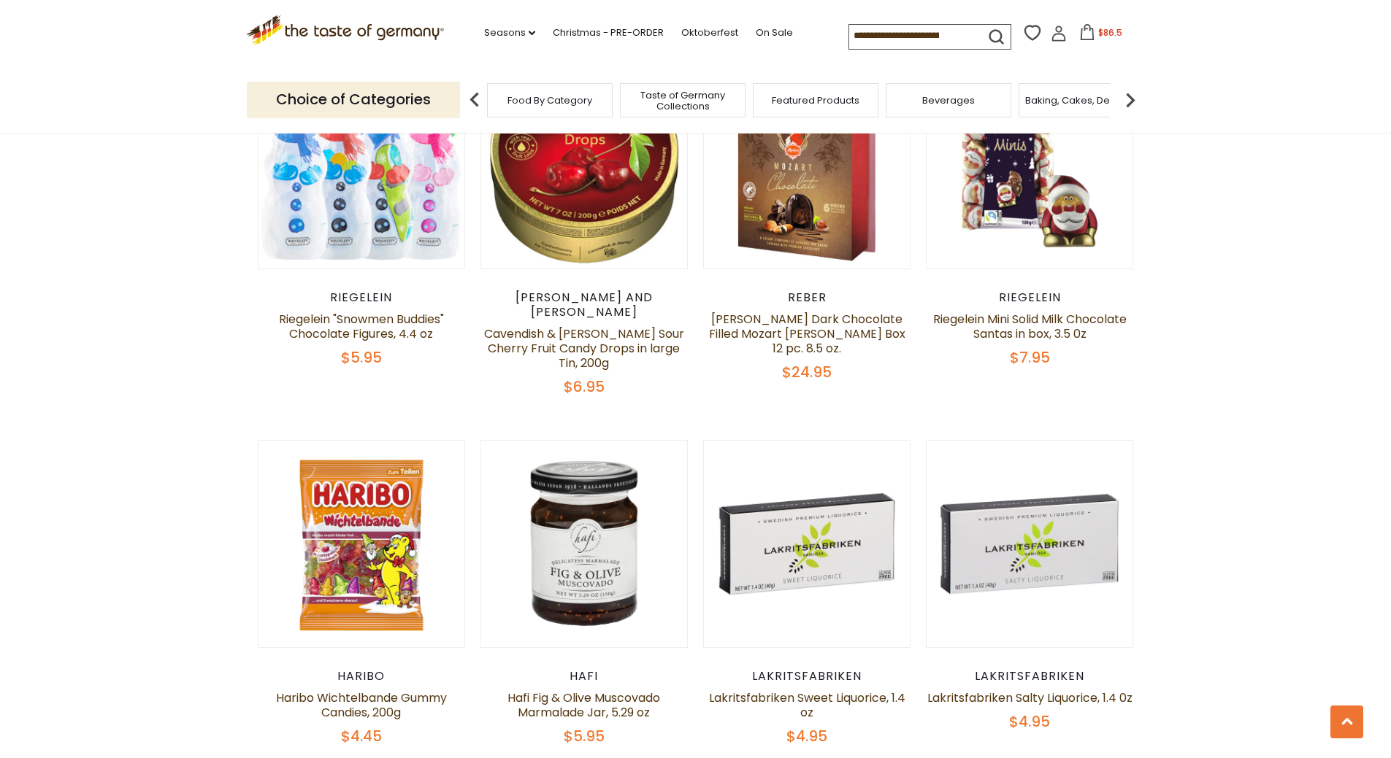
scroll to position [3276, 0]
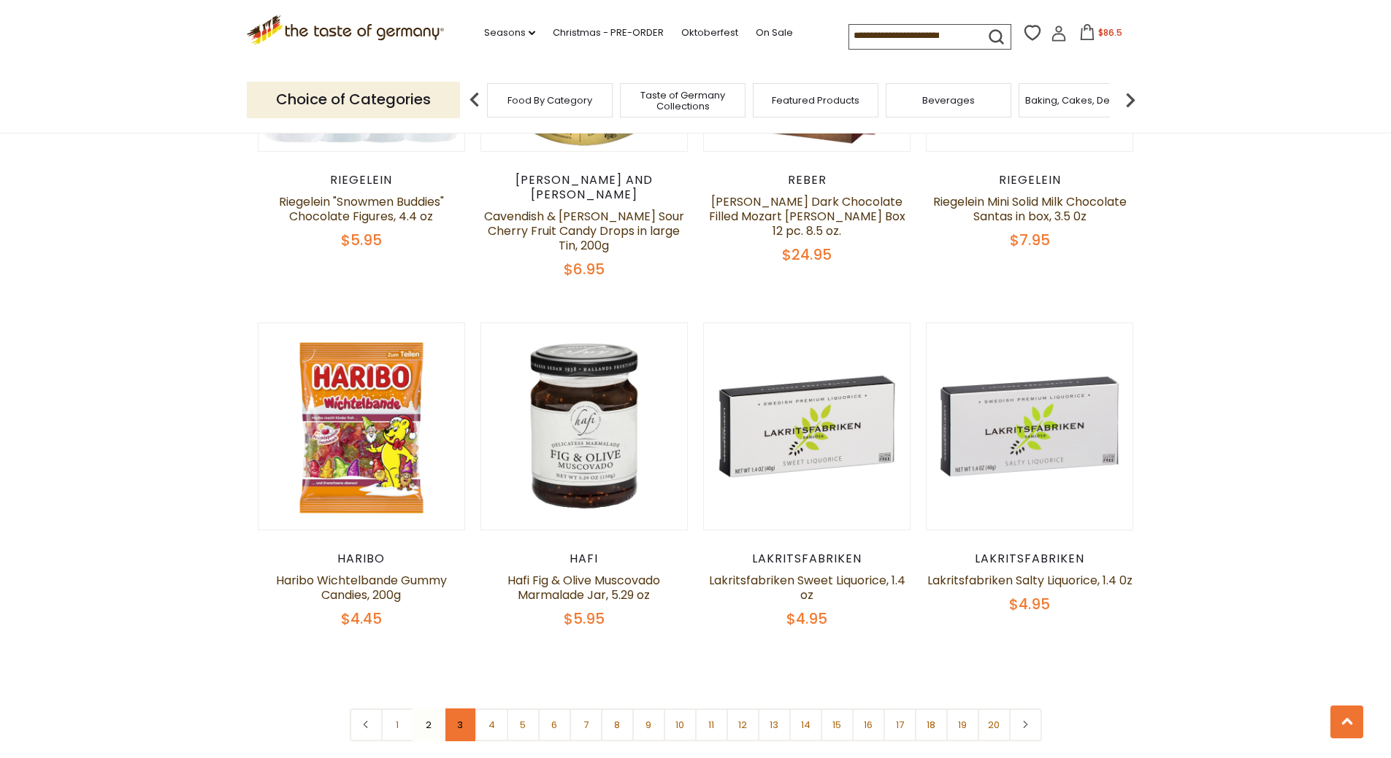
click at [472, 709] on link "3" at bounding box center [460, 725] width 33 height 33
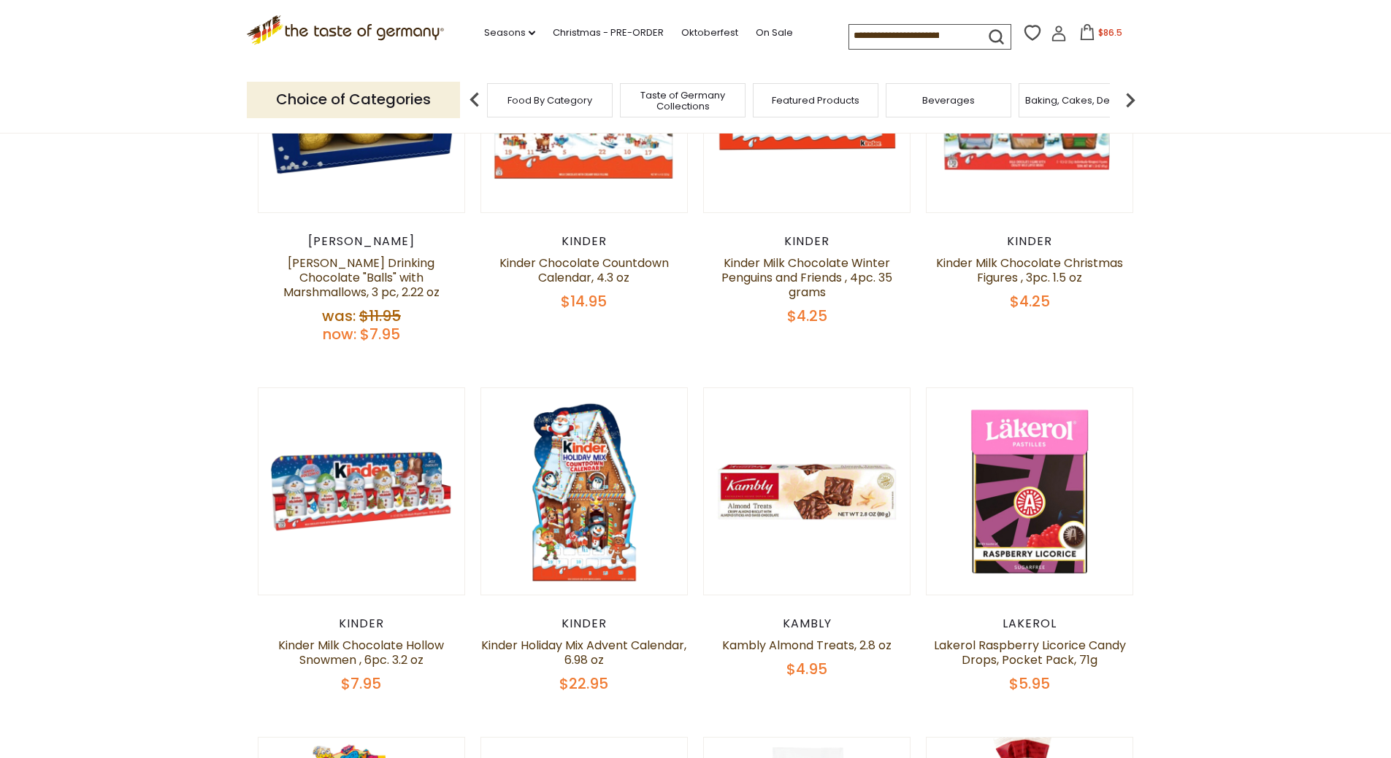
scroll to position [575, 0]
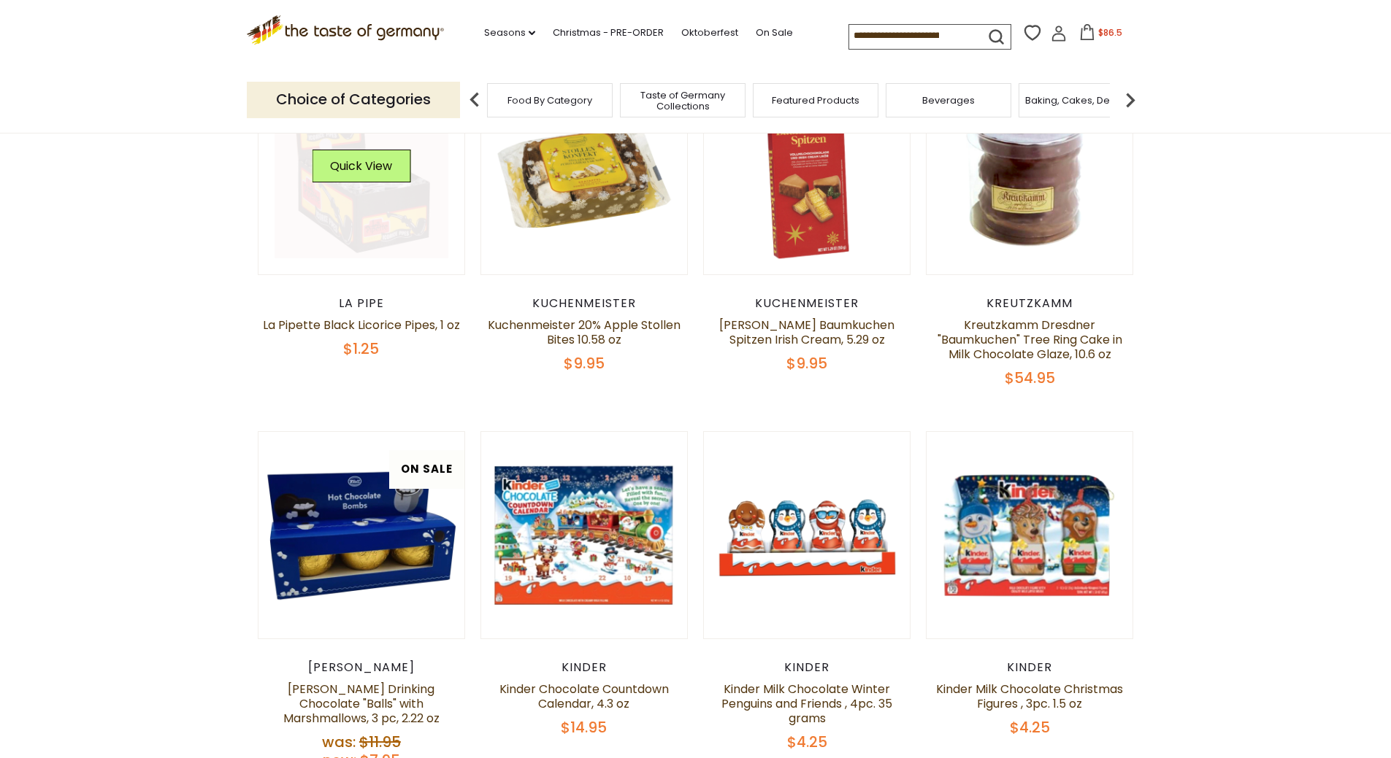
click at [367, 211] on link at bounding box center [361, 172] width 174 height 174
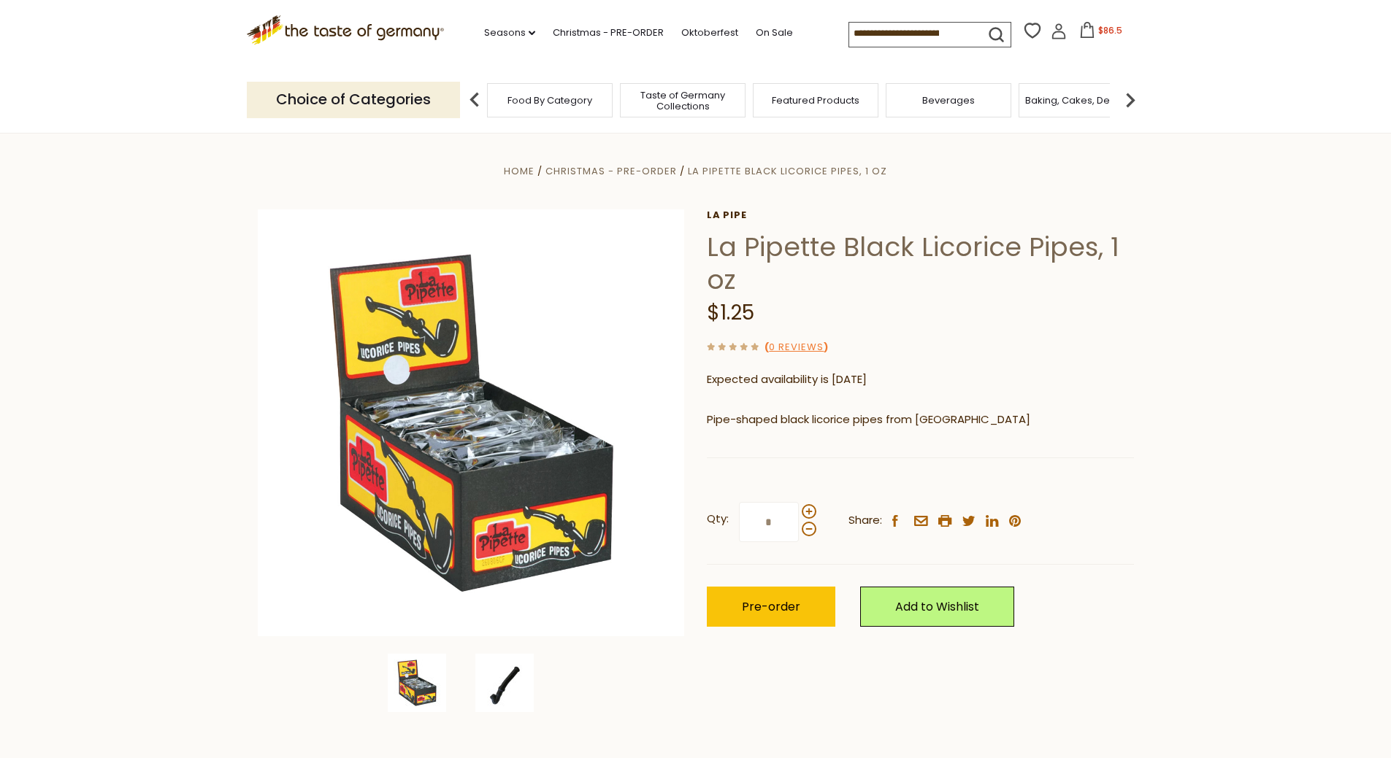
click at [505, 685] on img at bounding box center [504, 683] width 58 height 58
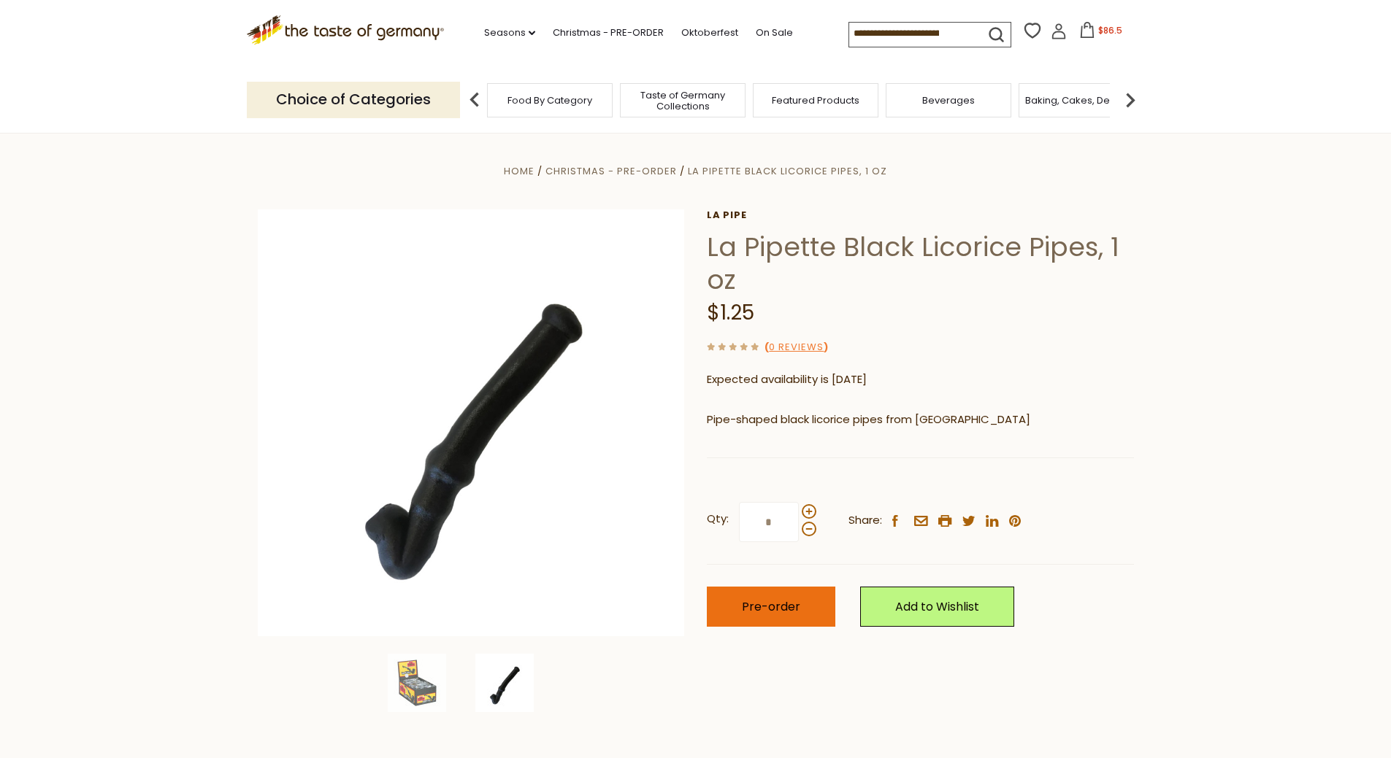
click at [760, 607] on span "Pre-order" at bounding box center [771, 607] width 58 height 17
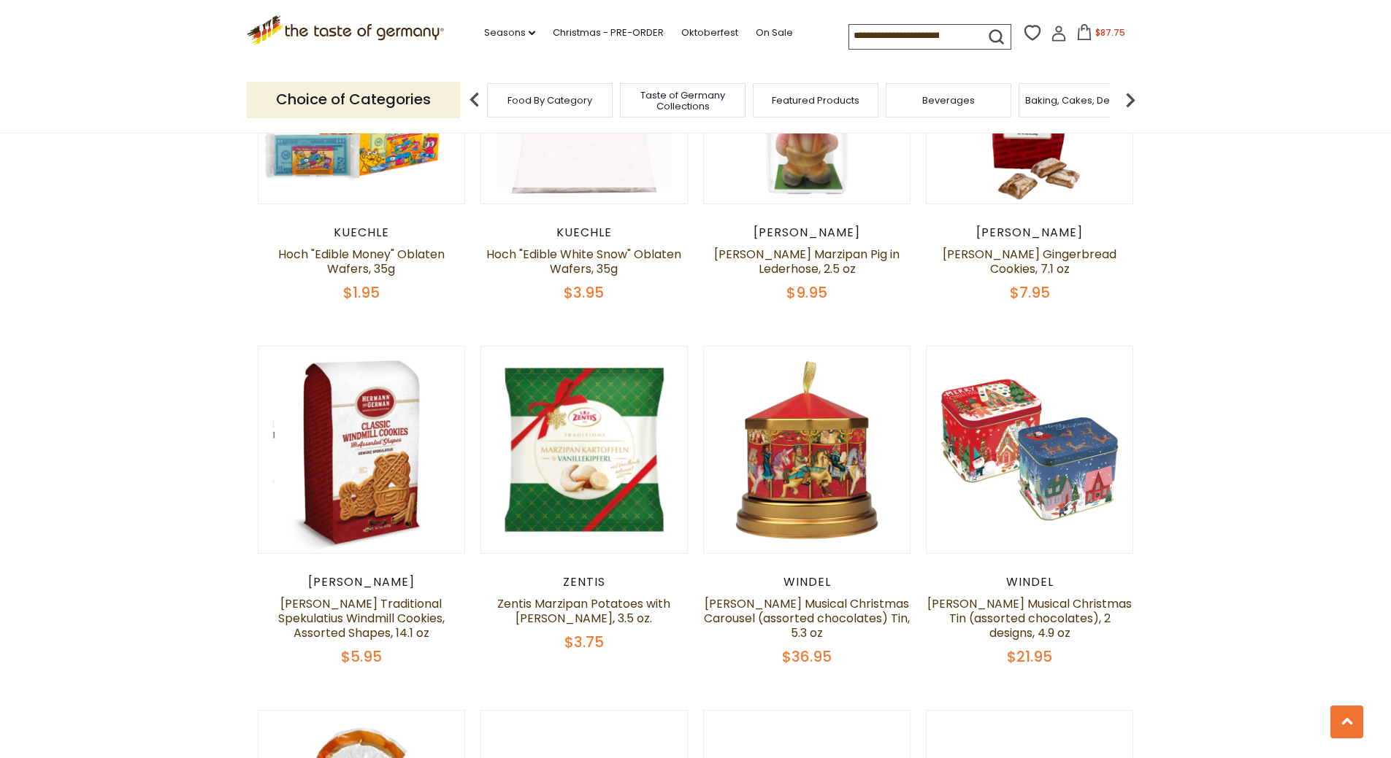
scroll to position [1743, 0]
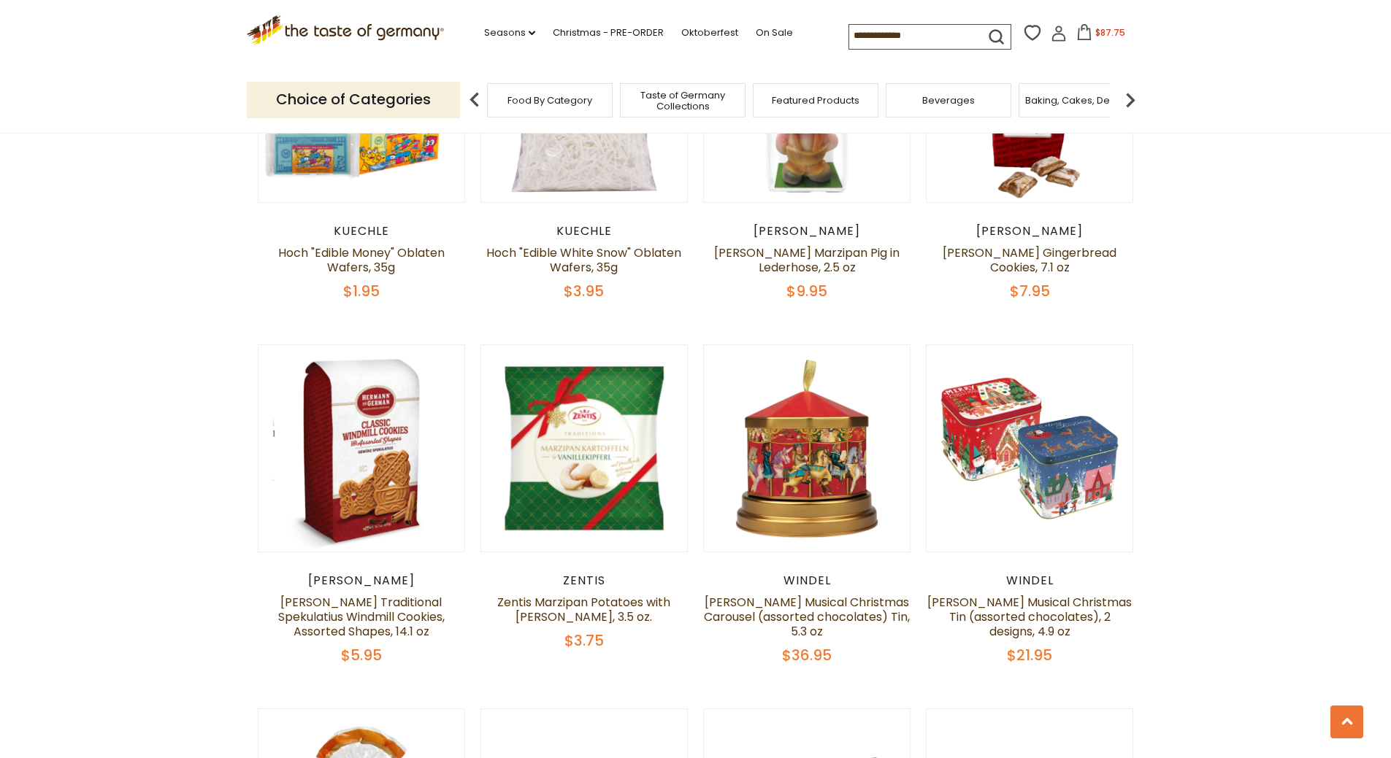
click at [883, 28] on input at bounding box center [910, 35] width 123 height 20
click at [956, 29] on input at bounding box center [910, 35] width 123 height 20
click at [956, 33] on input at bounding box center [910, 35] width 123 height 20
drag, startPoint x: 958, startPoint y: 34, endPoint x: 795, endPoint y: 34, distance: 162.8
click at [795, 34] on div ".st0{fill:#EDD300;} .st1{fill:#D33E21;} .st0{fill:#EDD300;} .st1{fill:#D33E21;}…" at bounding box center [696, 33] width 898 height 67
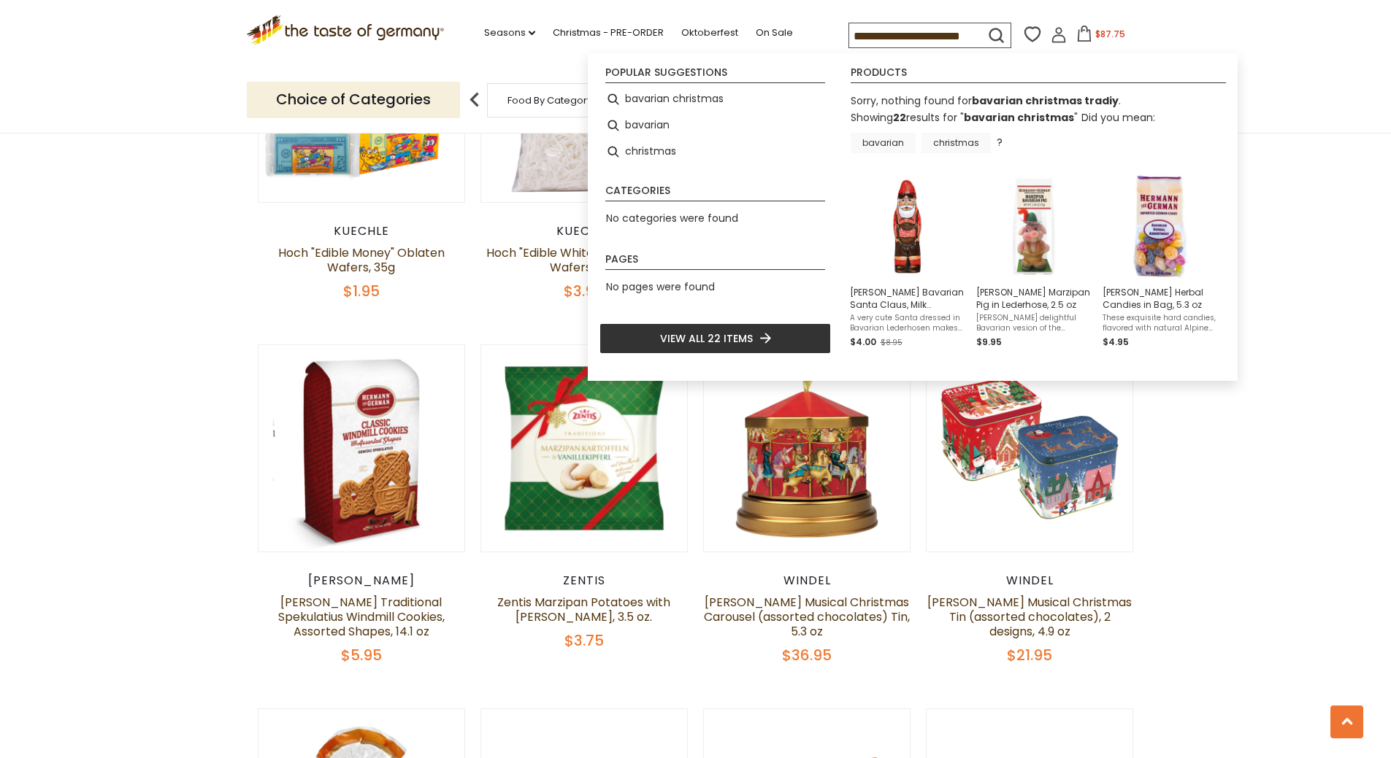
scroll to position [0, 34]
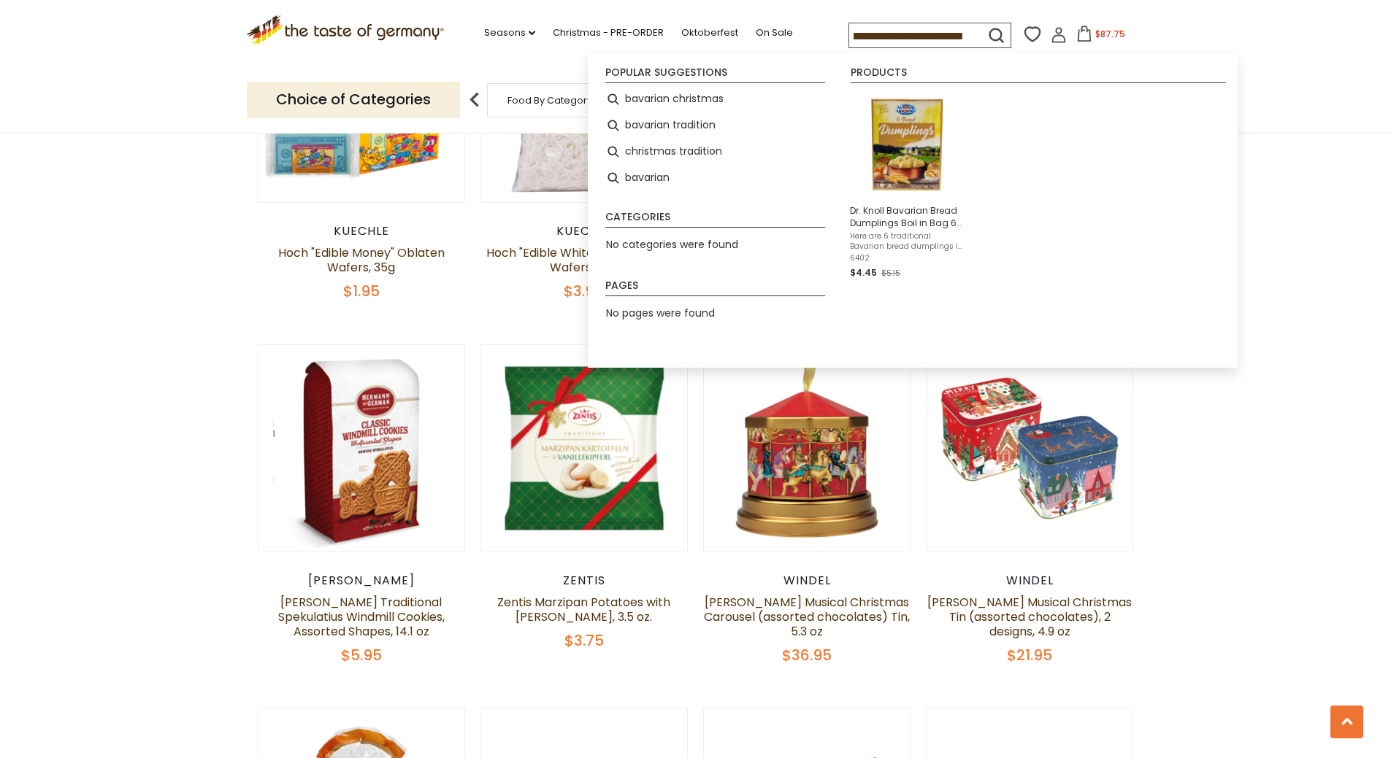
type input "**********"
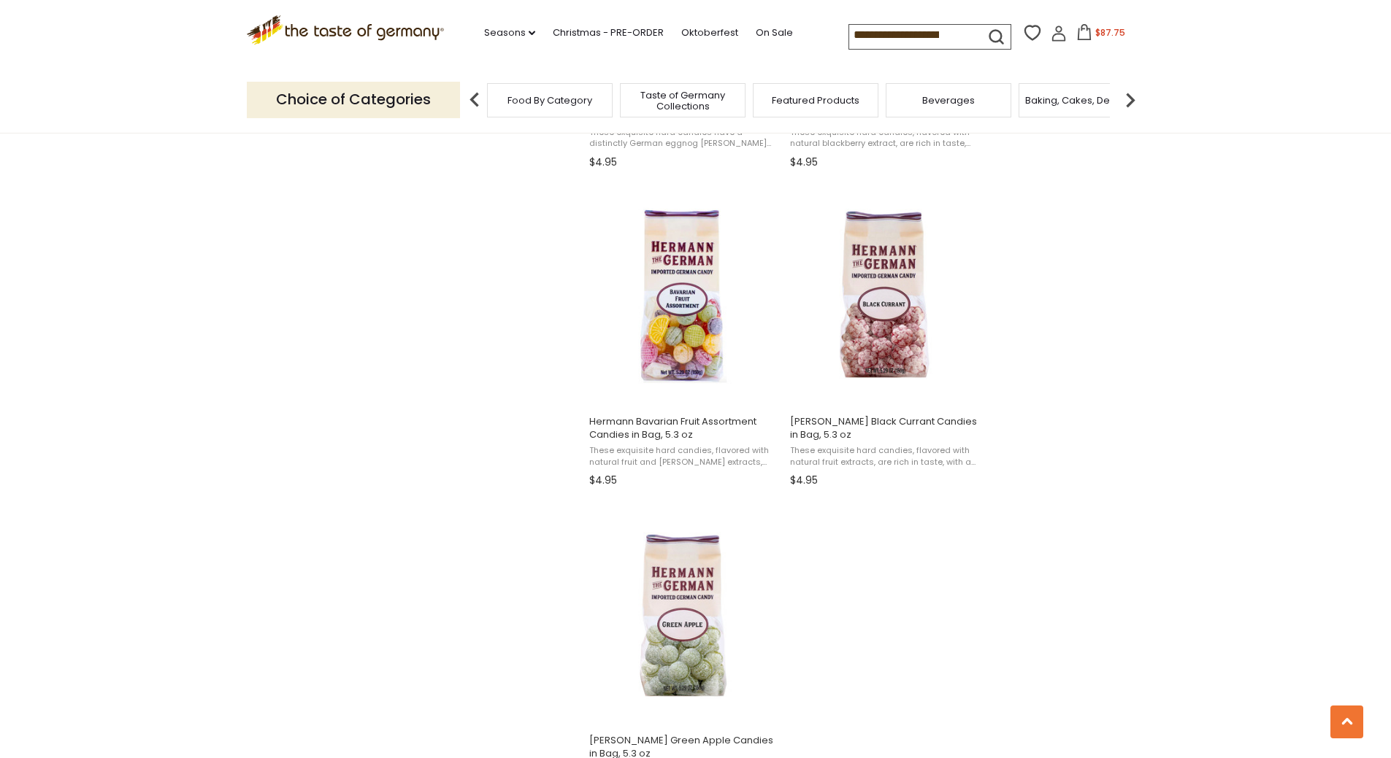
scroll to position [2482, 0]
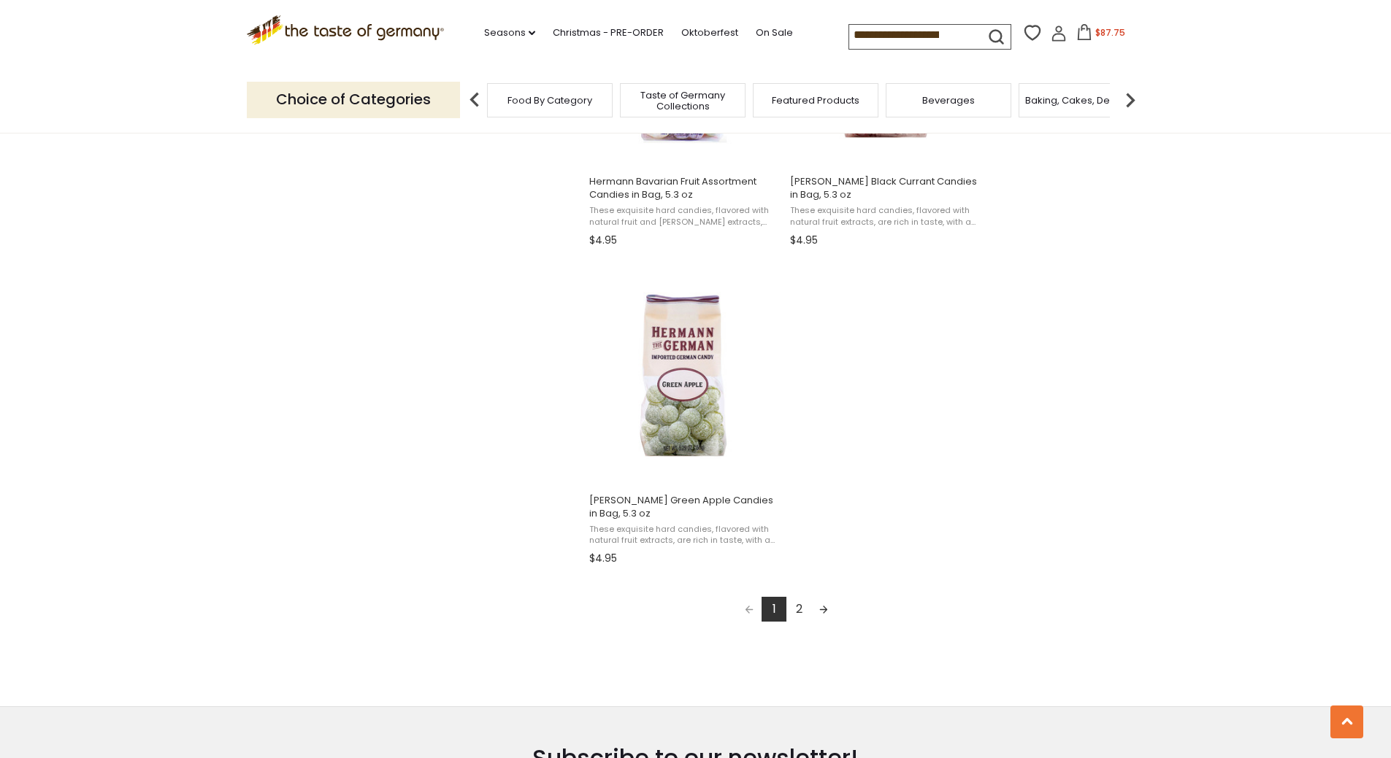
click at [802, 612] on link "2" at bounding box center [798, 609] width 25 height 25
type input "**********"
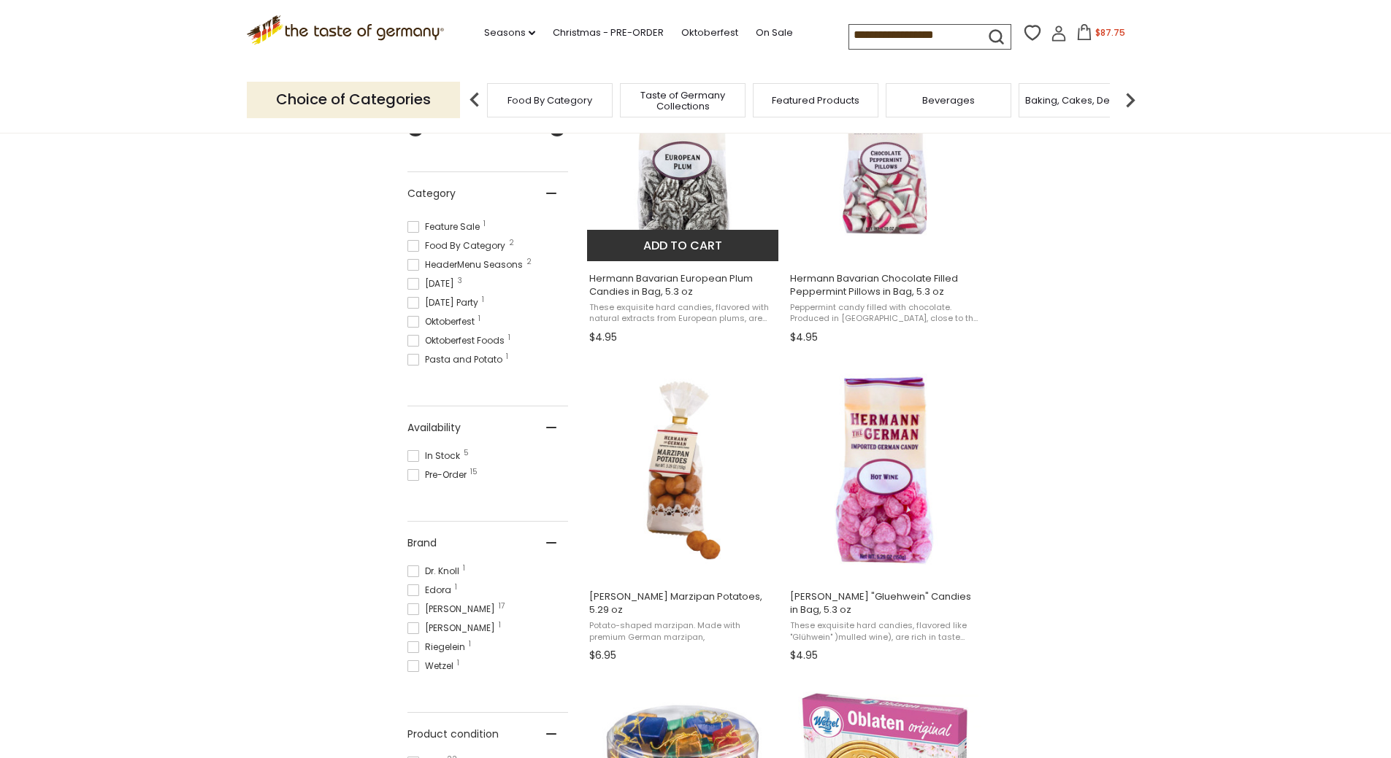
scroll to position [657, 0]
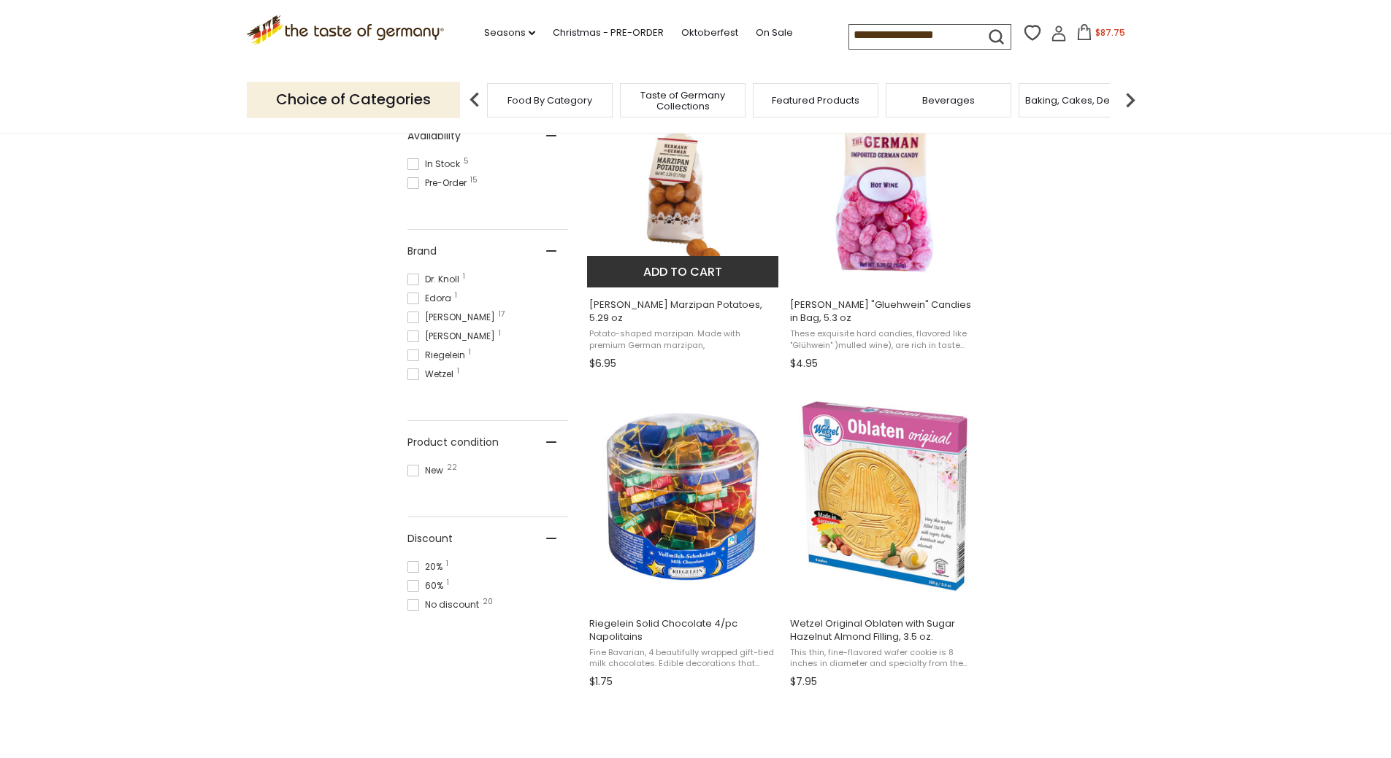
click at [664, 228] on img "Hermann Bavarian Marzipan Potatoes, 5.29 oz" at bounding box center [683, 178] width 193 height 193
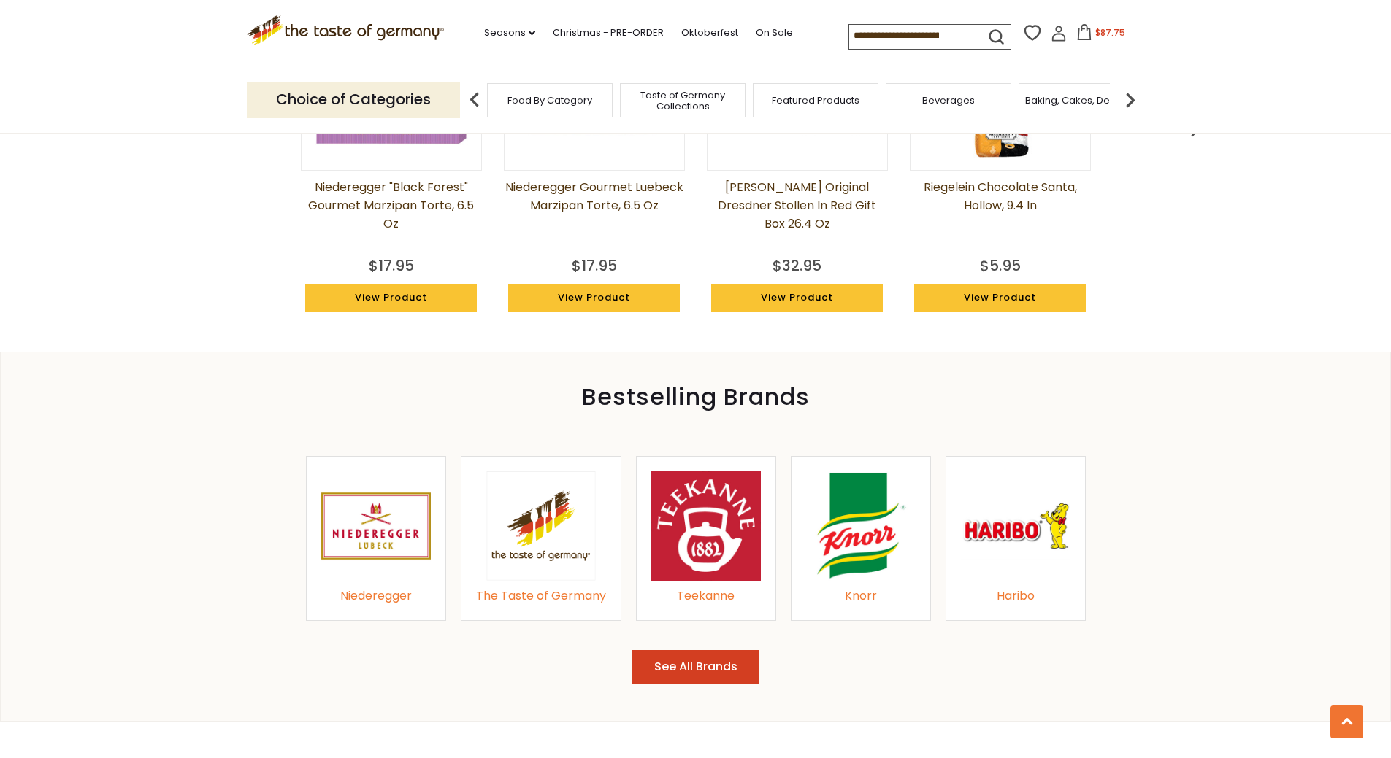
scroll to position [1460, 0]
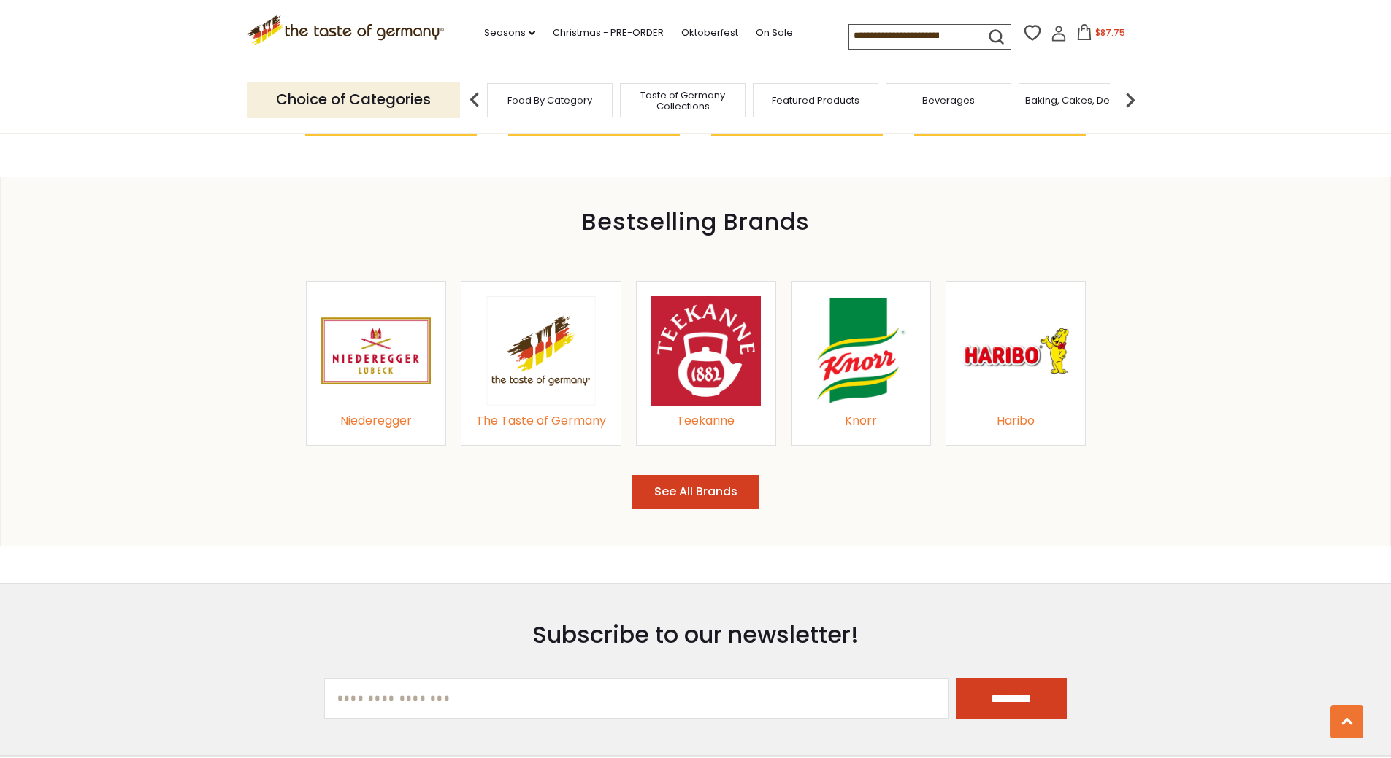
click at [731, 477] on button "See All Brands" at bounding box center [695, 492] width 127 height 34
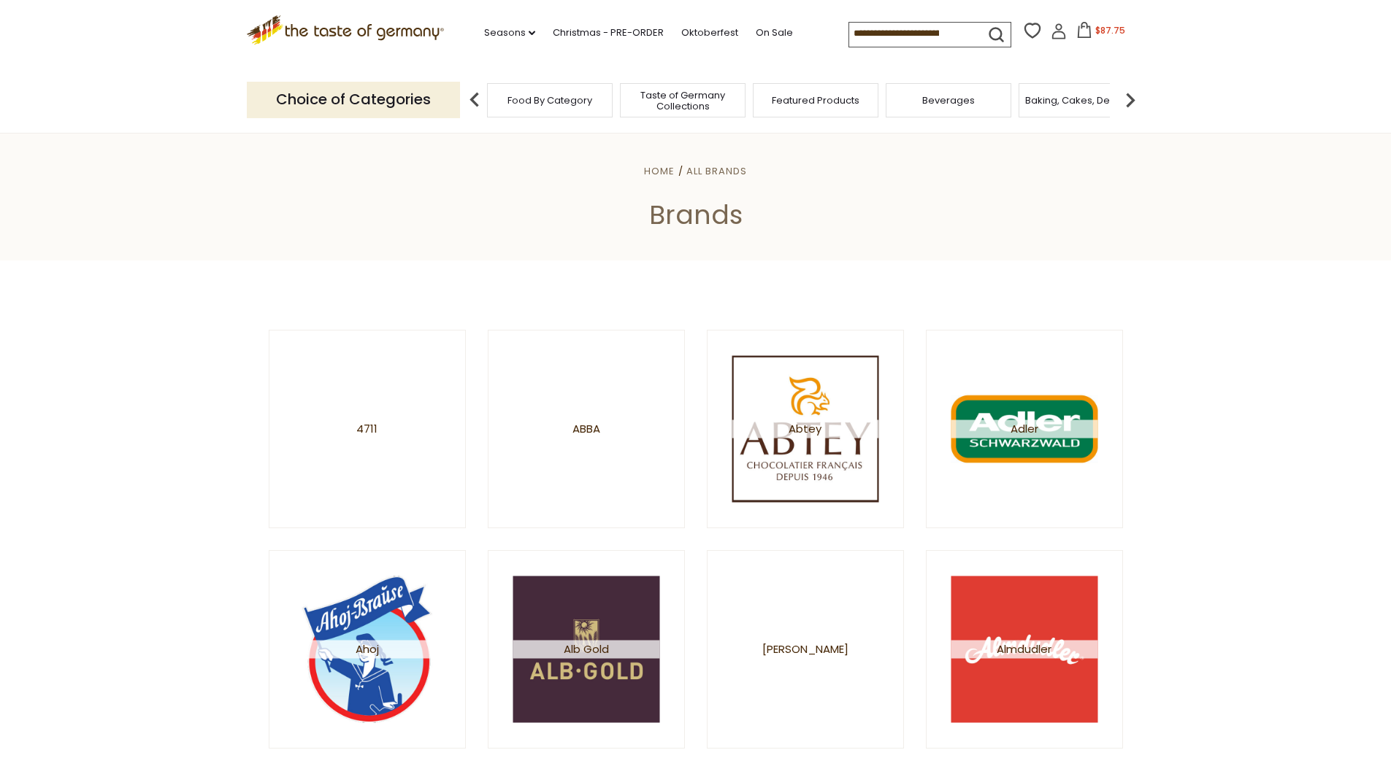
click at [317, 26] on icon ".st0{fill:#EDD300;} .st1{fill:#D33E21;}" at bounding box center [346, 30] width 198 height 30
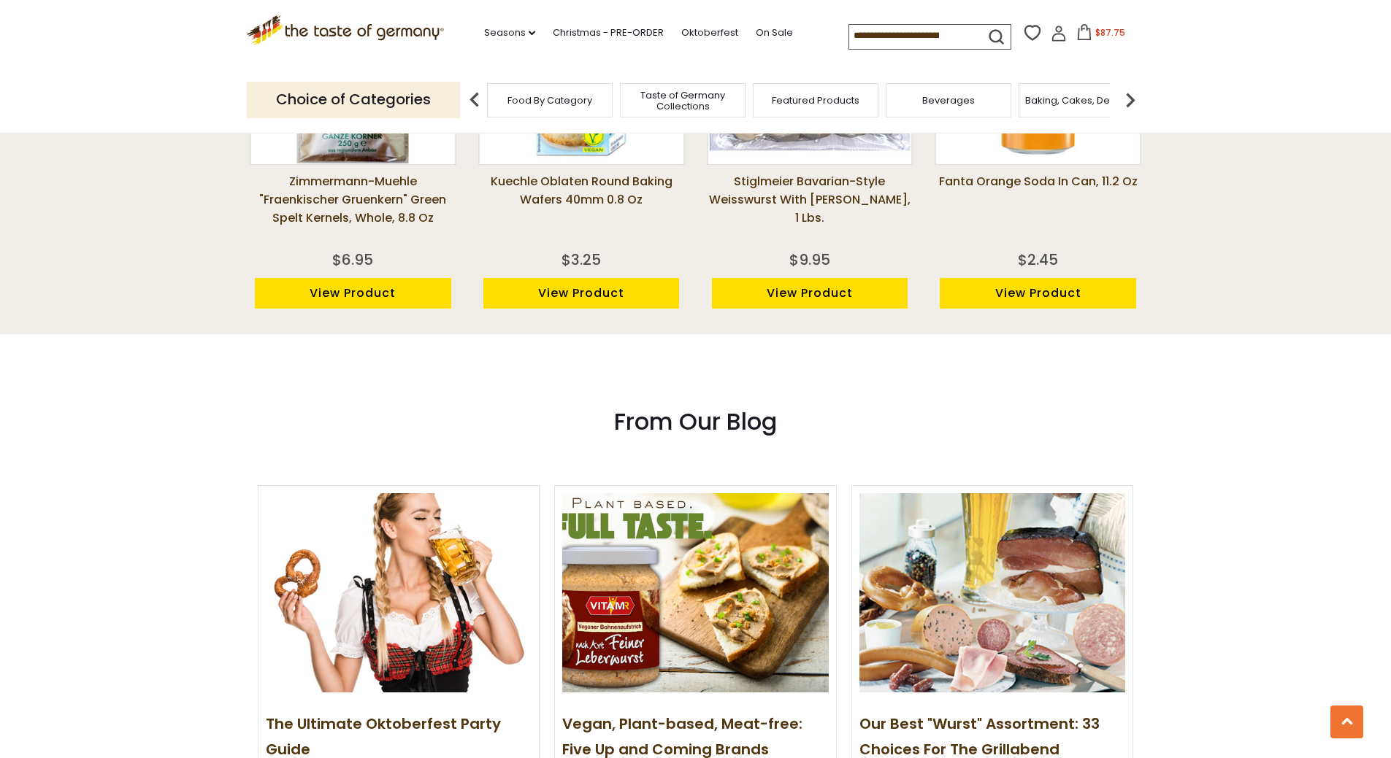
scroll to position [1533, 0]
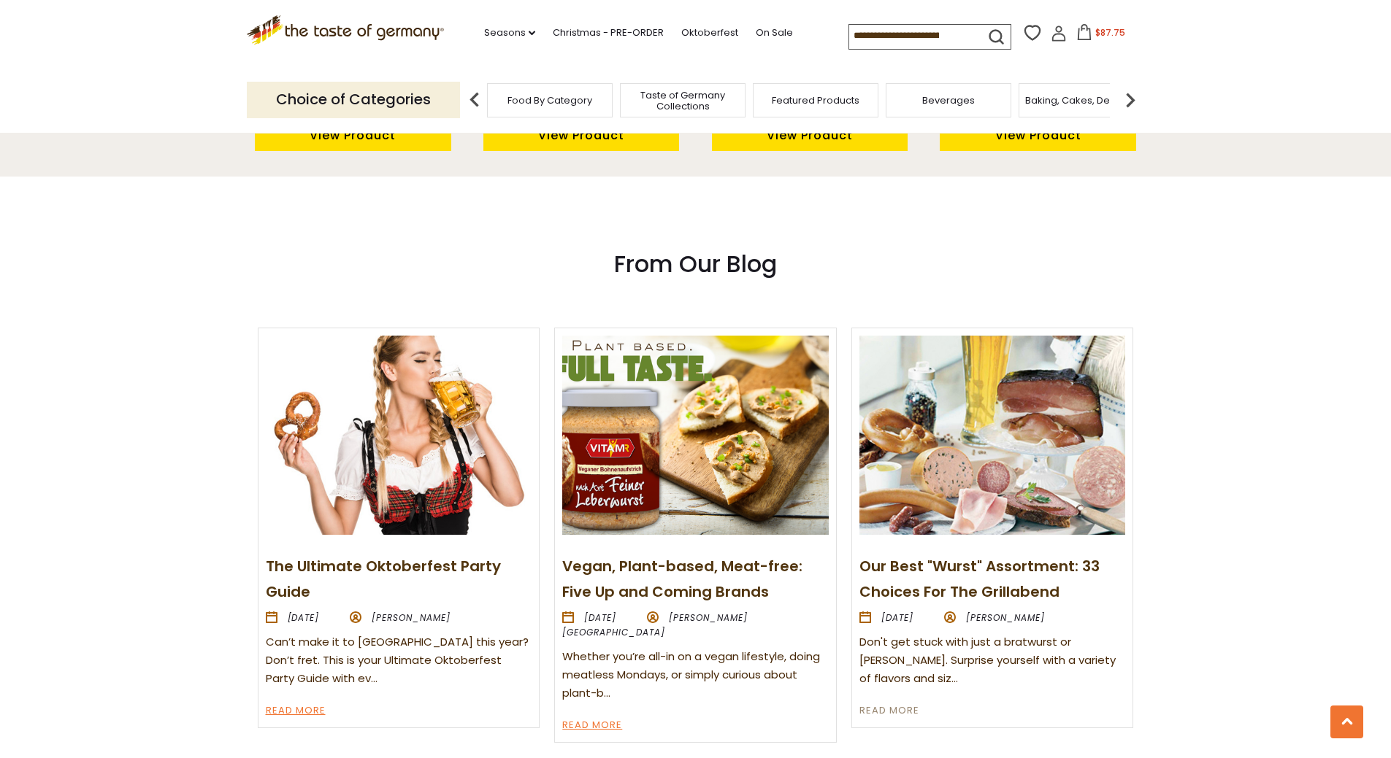
click at [886, 708] on link "Read More" at bounding box center [889, 712] width 60 height 18
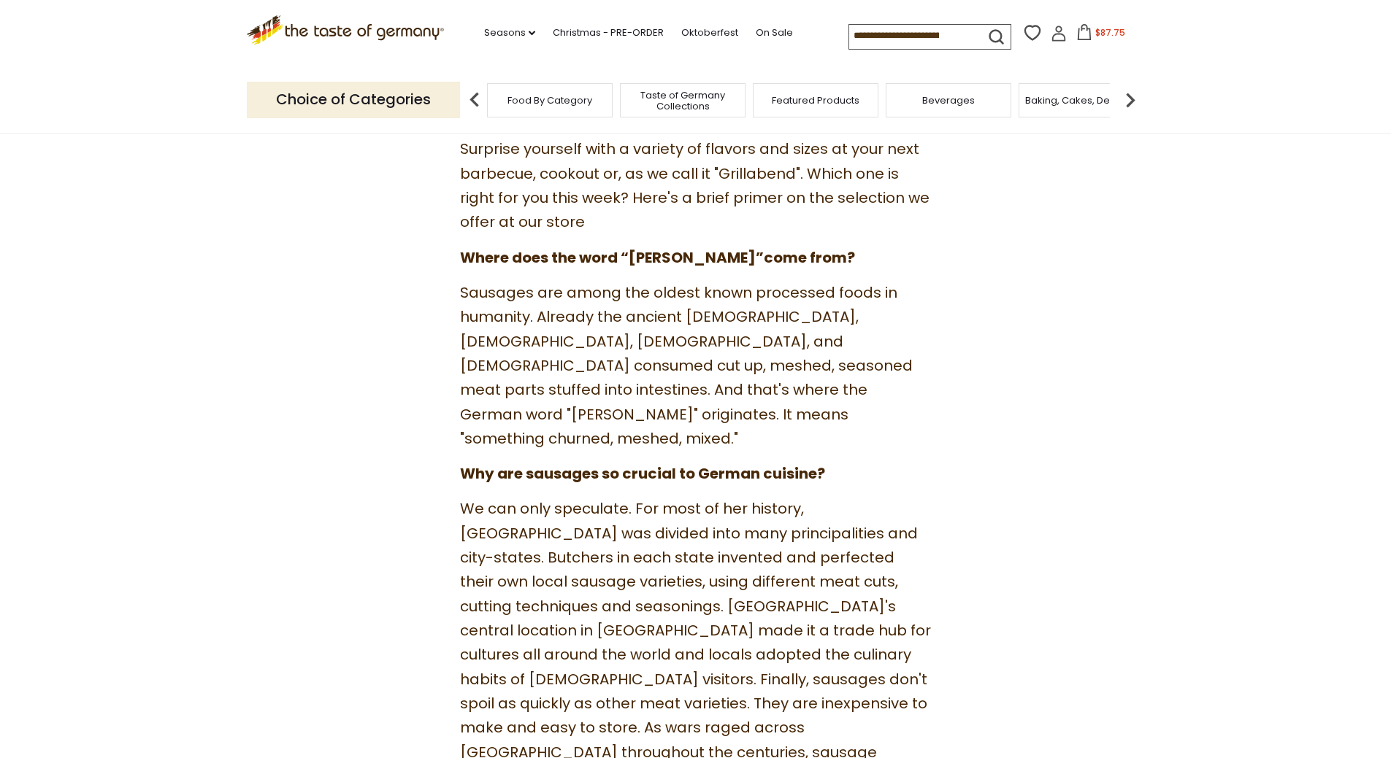
scroll to position [949, 0]
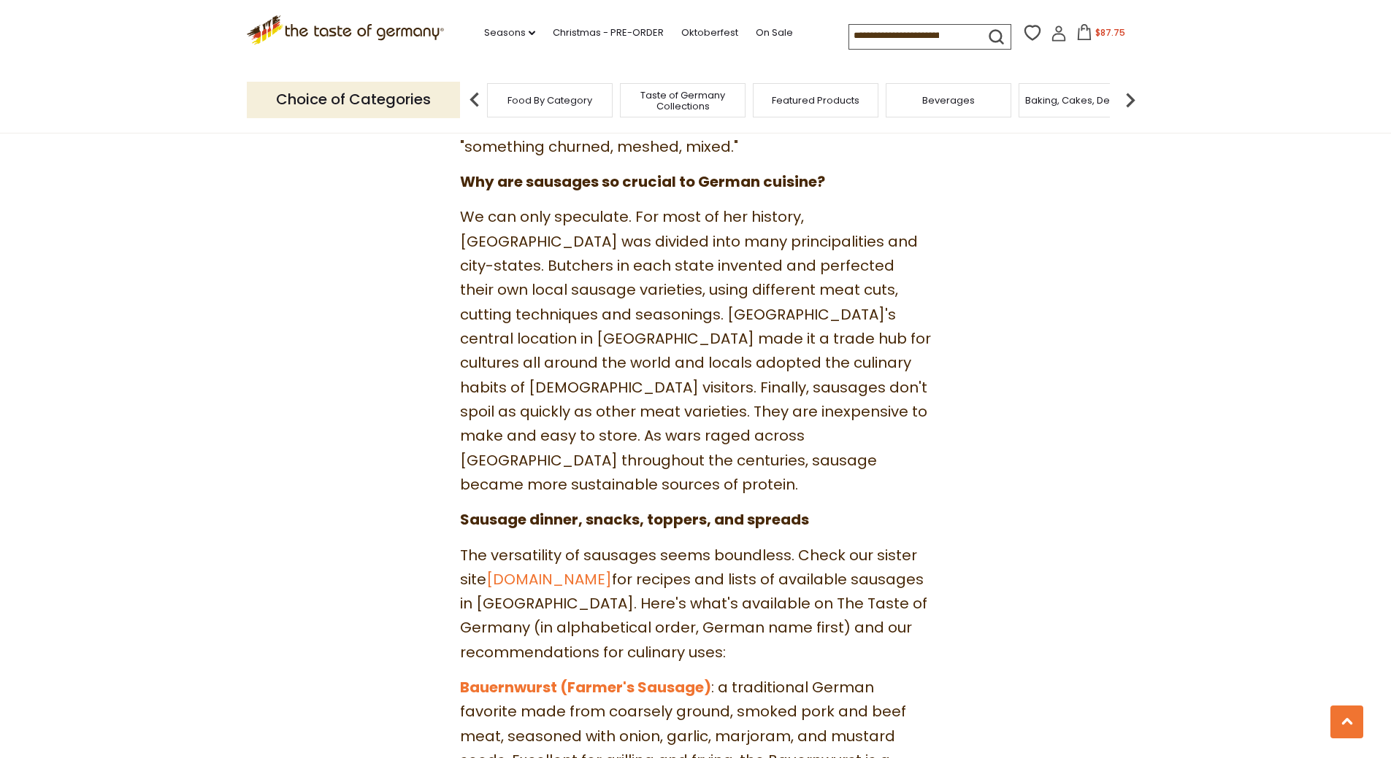
drag, startPoint x: 521, startPoint y: 430, endPoint x: 515, endPoint y: 437, distance: 9.8
